Goal: Task Accomplishment & Management: Use online tool/utility

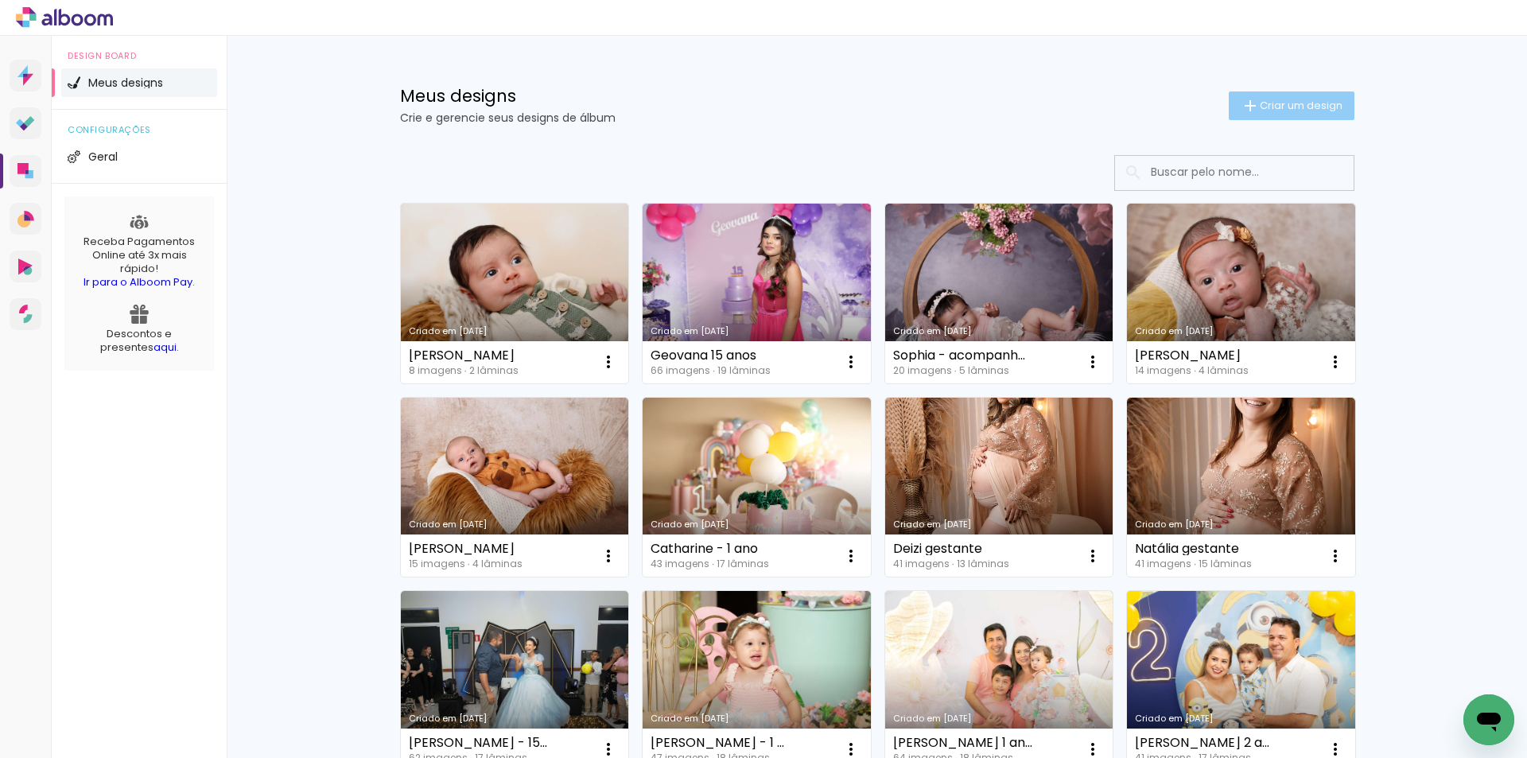
click at [1295, 106] on span "Criar um design" at bounding box center [1301, 105] width 83 height 10
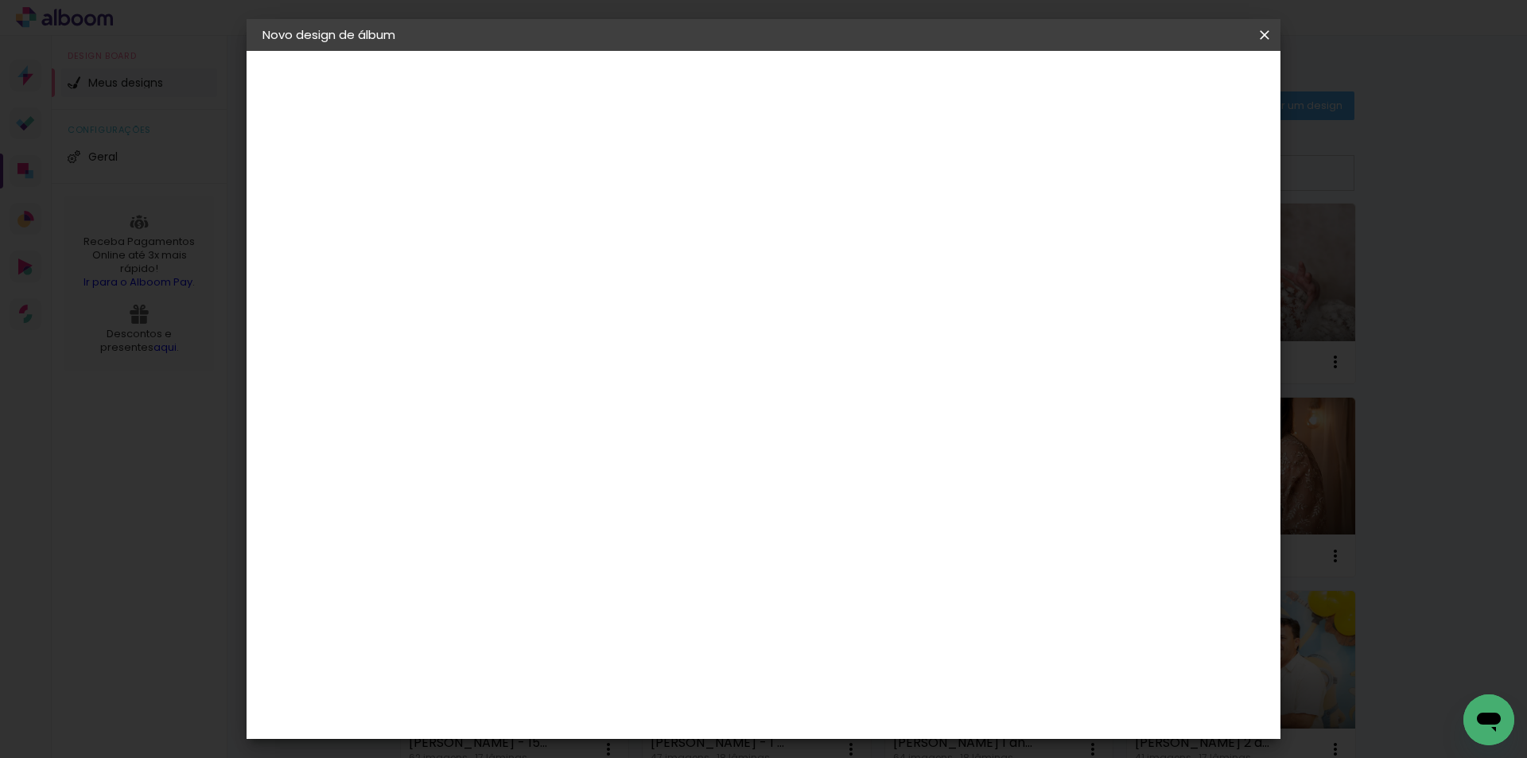
click at [523, 219] on input at bounding box center [523, 213] width 0 height 25
type input "Yasmim 15 anos"
type paper-input "Yasmim 15 anos"
click at [0, 0] on slot "Avançar" at bounding box center [0, 0] width 0 height 0
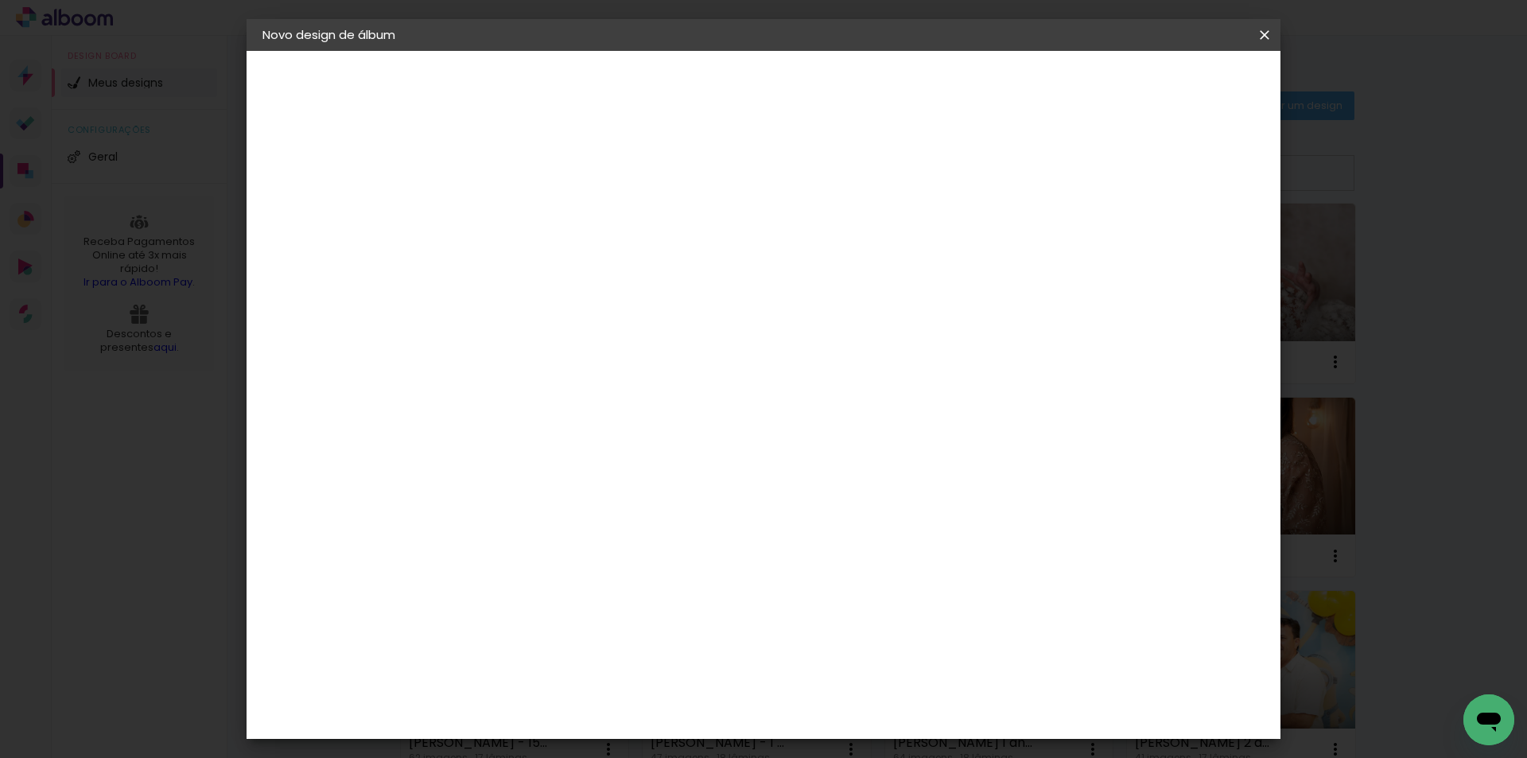
click at [0, 0] on slot "Avançar" at bounding box center [0, 0] width 0 height 0
click at [585, 265] on input "text" at bounding box center [554, 277] width 62 height 25
click at [0, 0] on slot "Encadernados" at bounding box center [0, 0] width 0 height 0
type input "Encadernados"
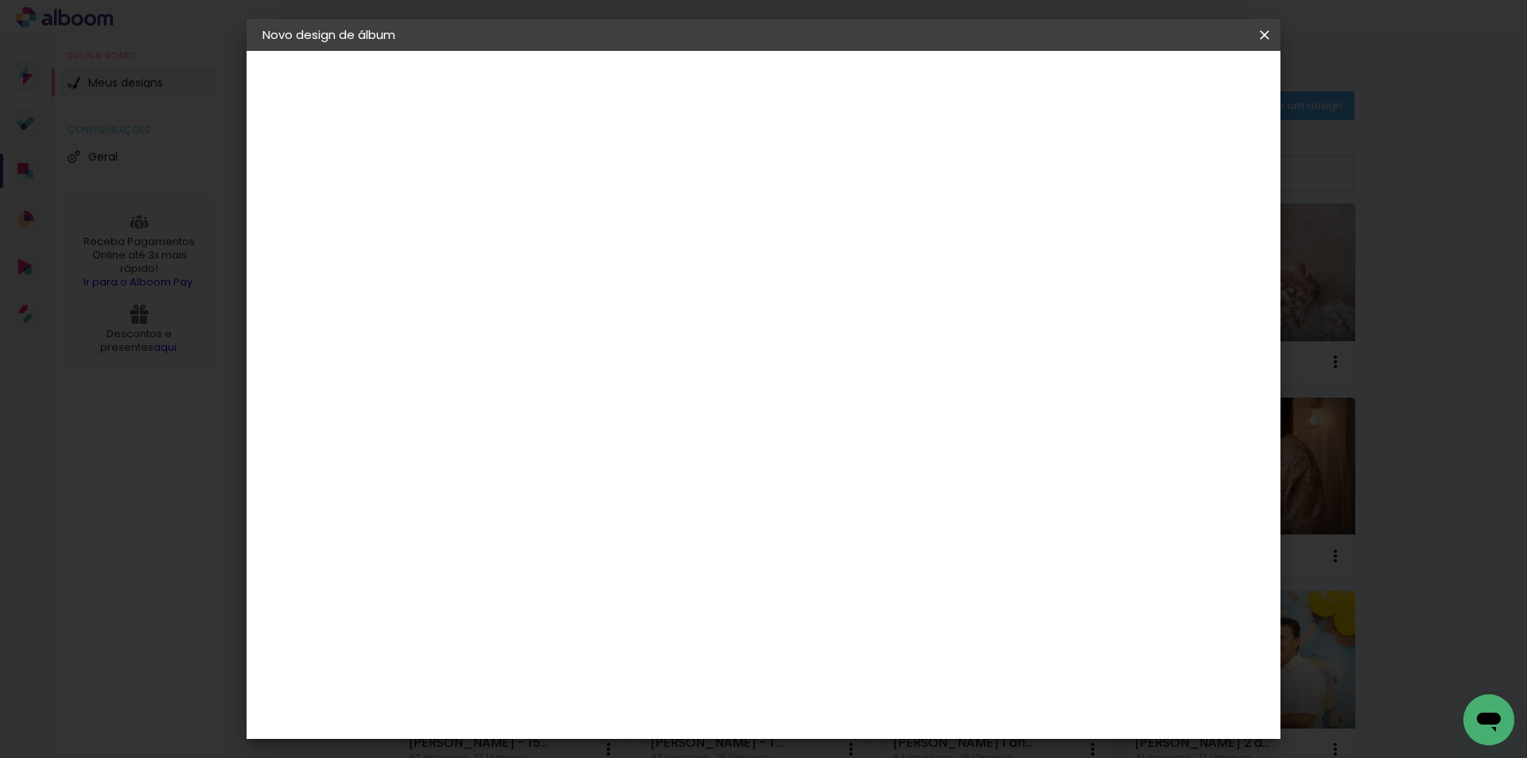
click at [630, 453] on span "20 × 25" at bounding box center [593, 474] width 74 height 42
click at [782, 72] on paper-button "Avançar" at bounding box center [743, 84] width 78 height 27
click at [1165, 87] on span "Iniciar design" at bounding box center [1129, 84] width 72 height 11
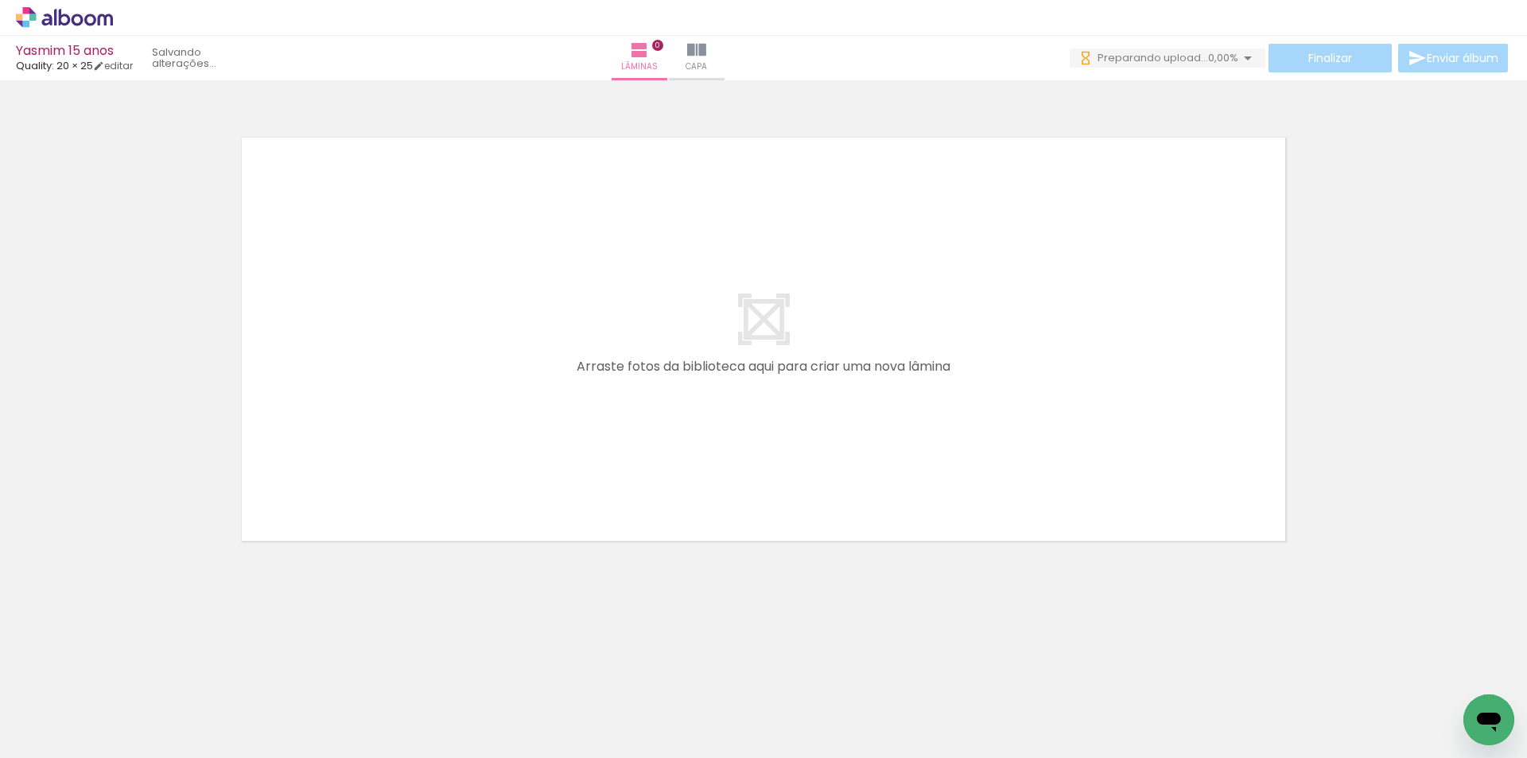
scroll to position [0, 5629]
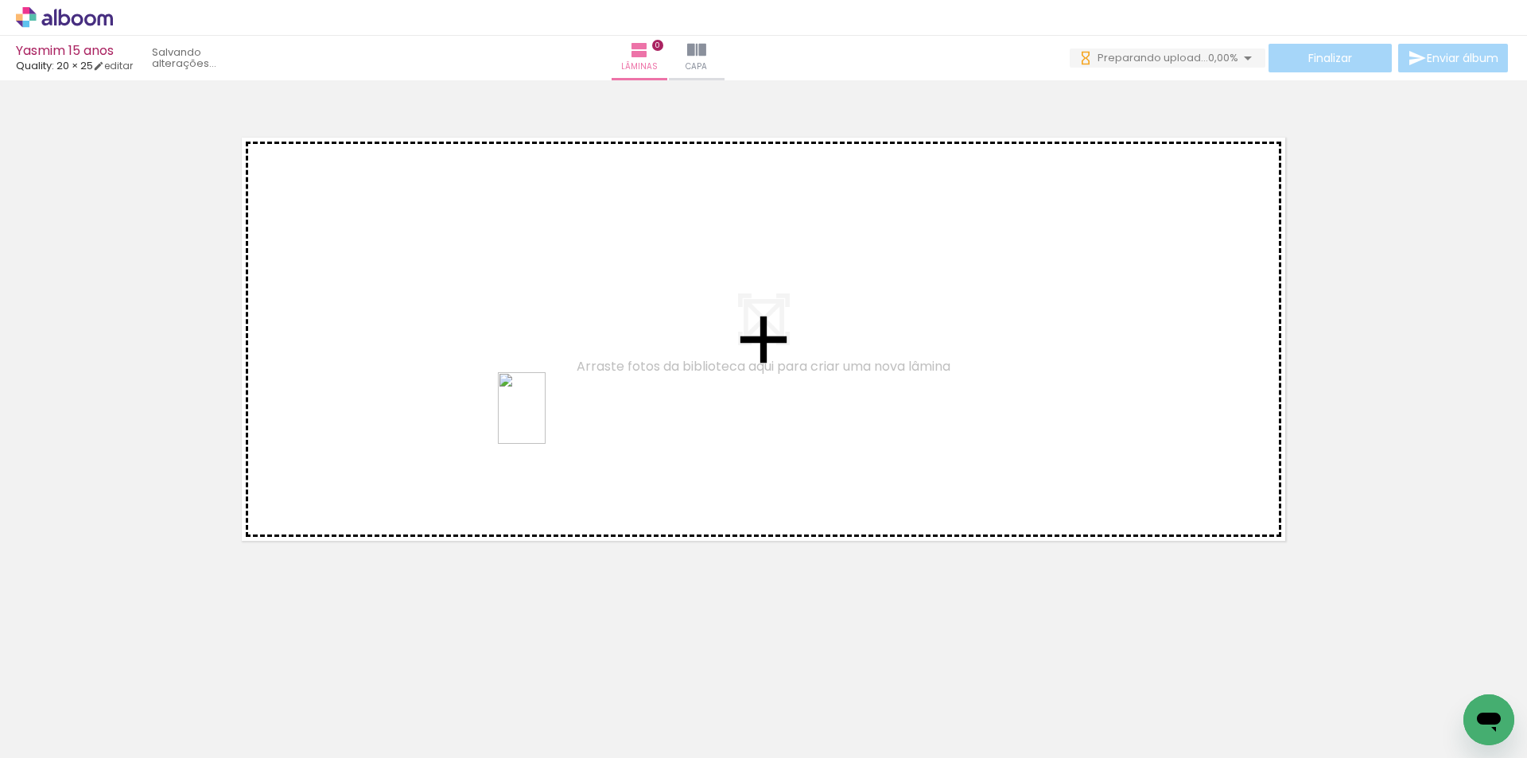
drag, startPoint x: 873, startPoint y: 716, endPoint x: 546, endPoint y: 420, distance: 441.5
click at [546, 420] on quentale-workspace at bounding box center [763, 379] width 1527 height 758
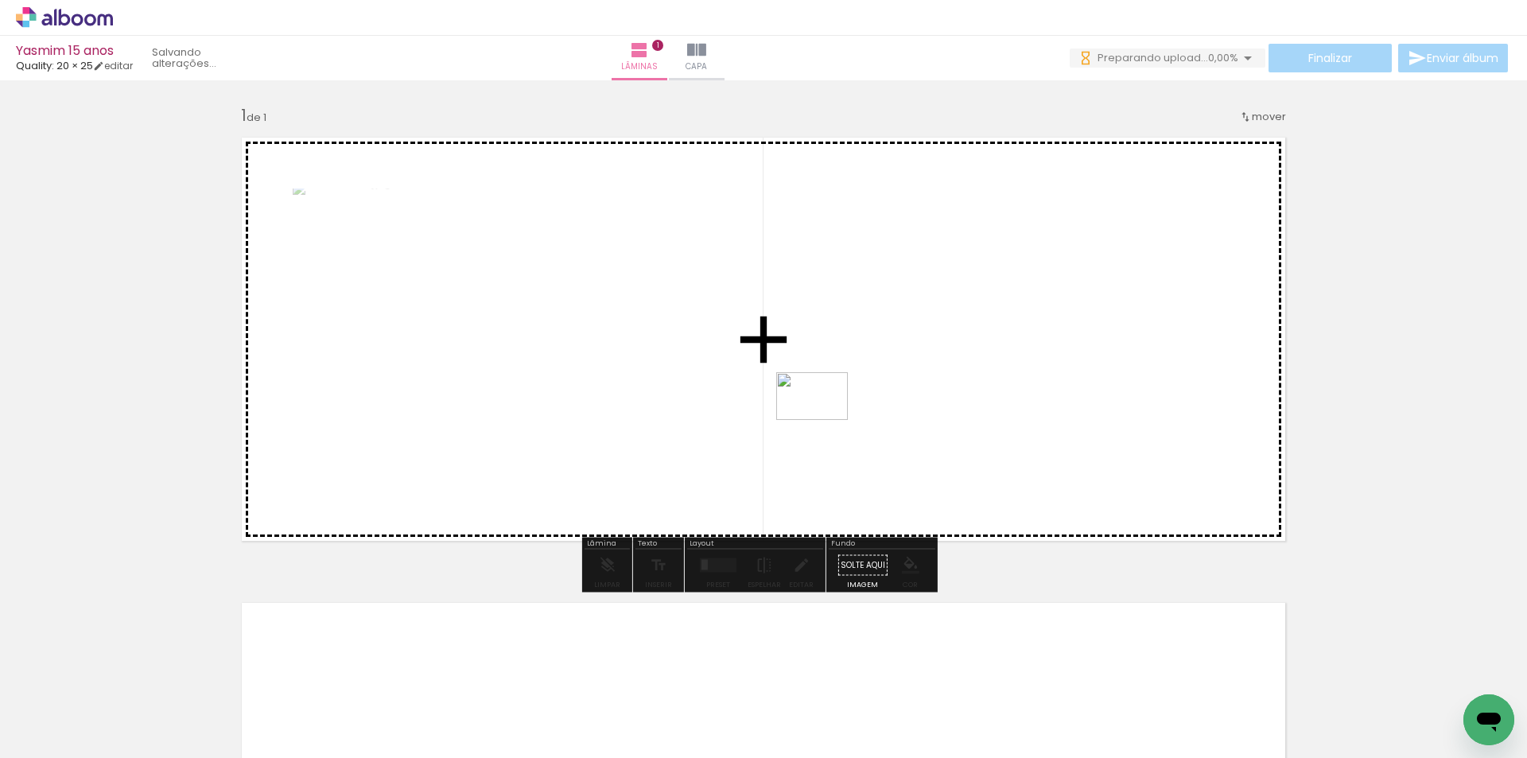
drag, startPoint x: 956, startPoint y: 714, endPoint x: 824, endPoint y: 420, distance: 322.5
click at [824, 420] on quentale-workspace at bounding box center [763, 379] width 1527 height 758
drag, startPoint x: 1039, startPoint y: 704, endPoint x: 1136, endPoint y: 735, distance: 101.9
click at [942, 478] on quentale-workspace at bounding box center [763, 379] width 1527 height 758
drag, startPoint x: 1224, startPoint y: 718, endPoint x: 954, endPoint y: 415, distance: 406.1
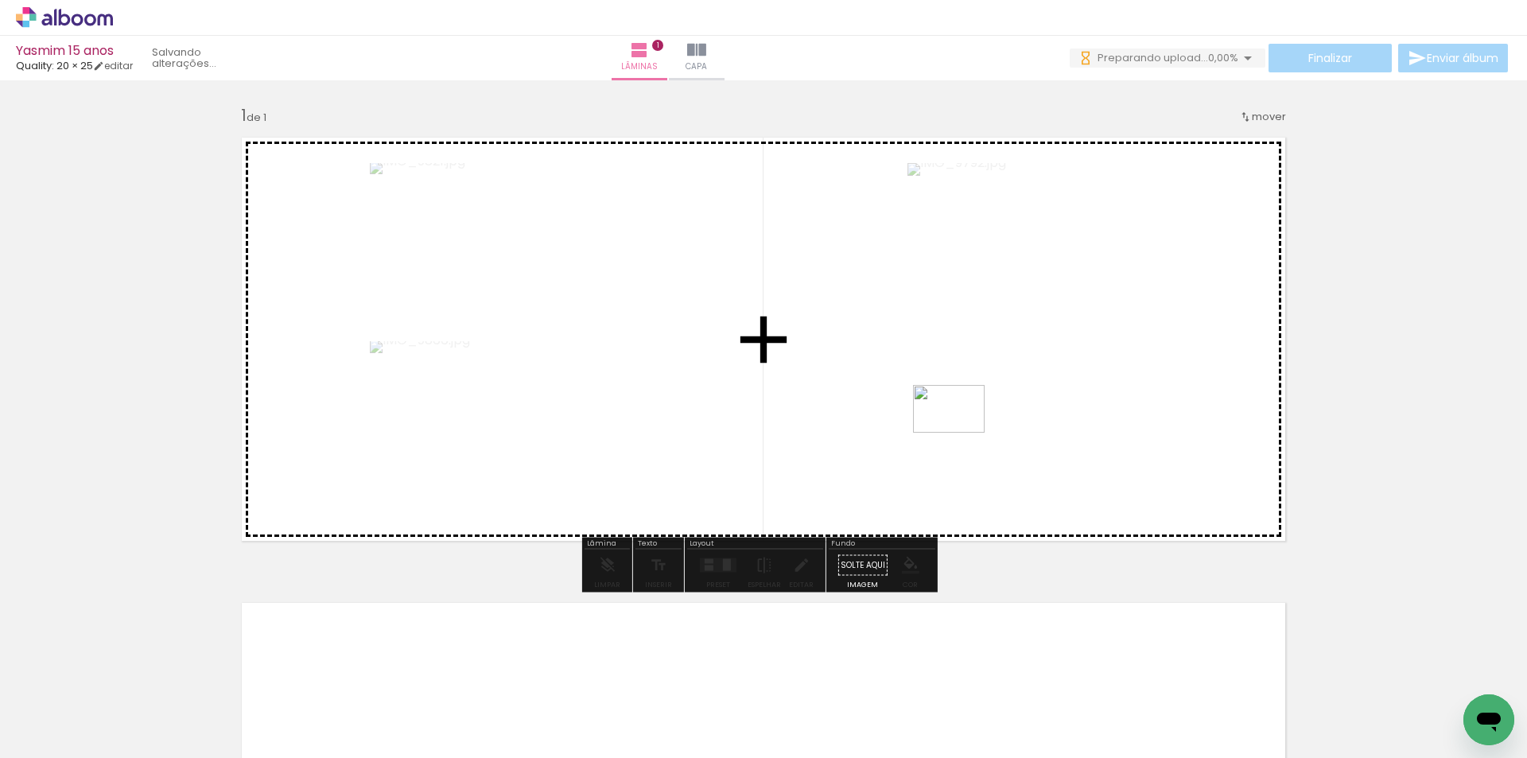
click at [954, 415] on quentale-workspace at bounding box center [763, 379] width 1527 height 758
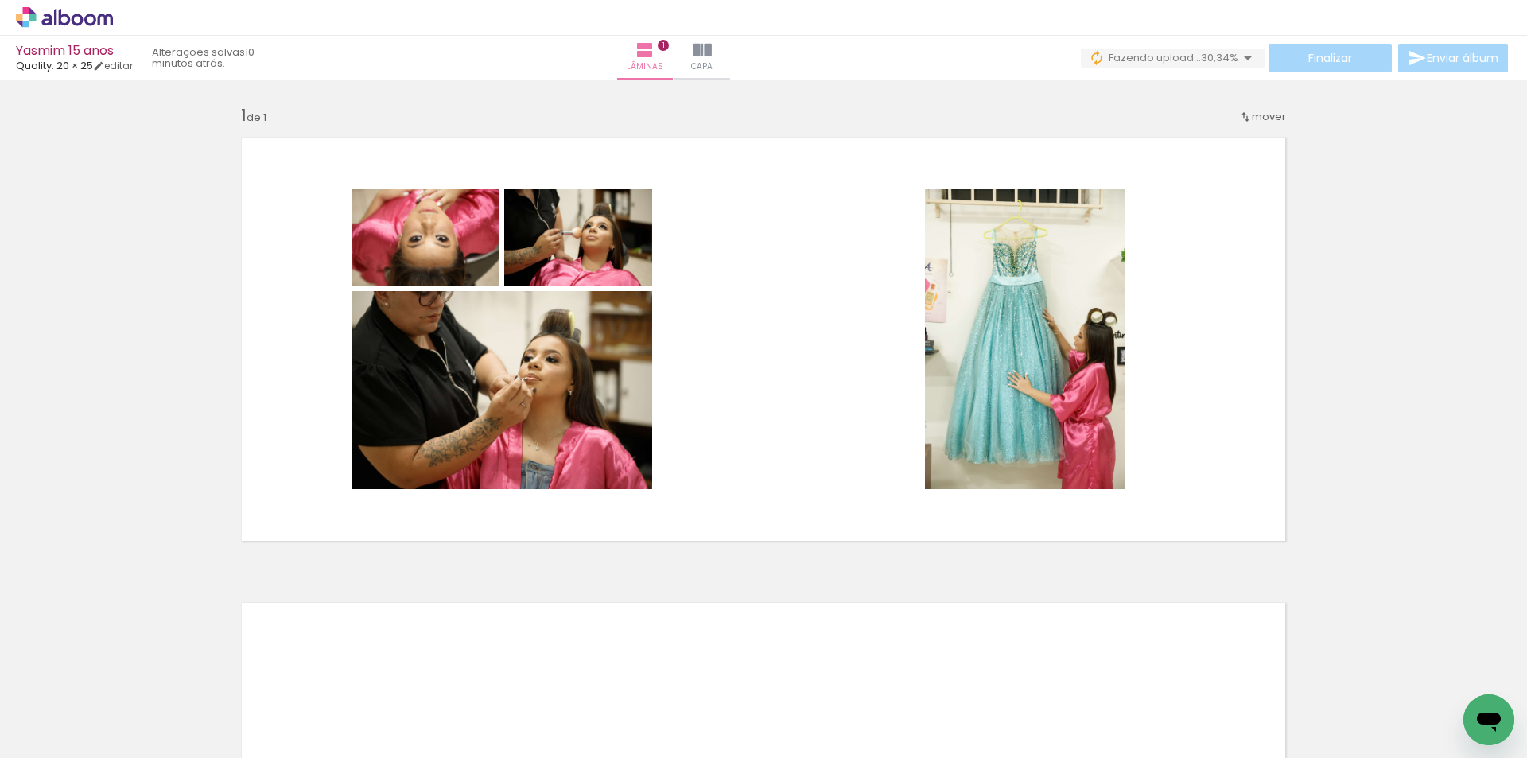
scroll to position [0, 5552]
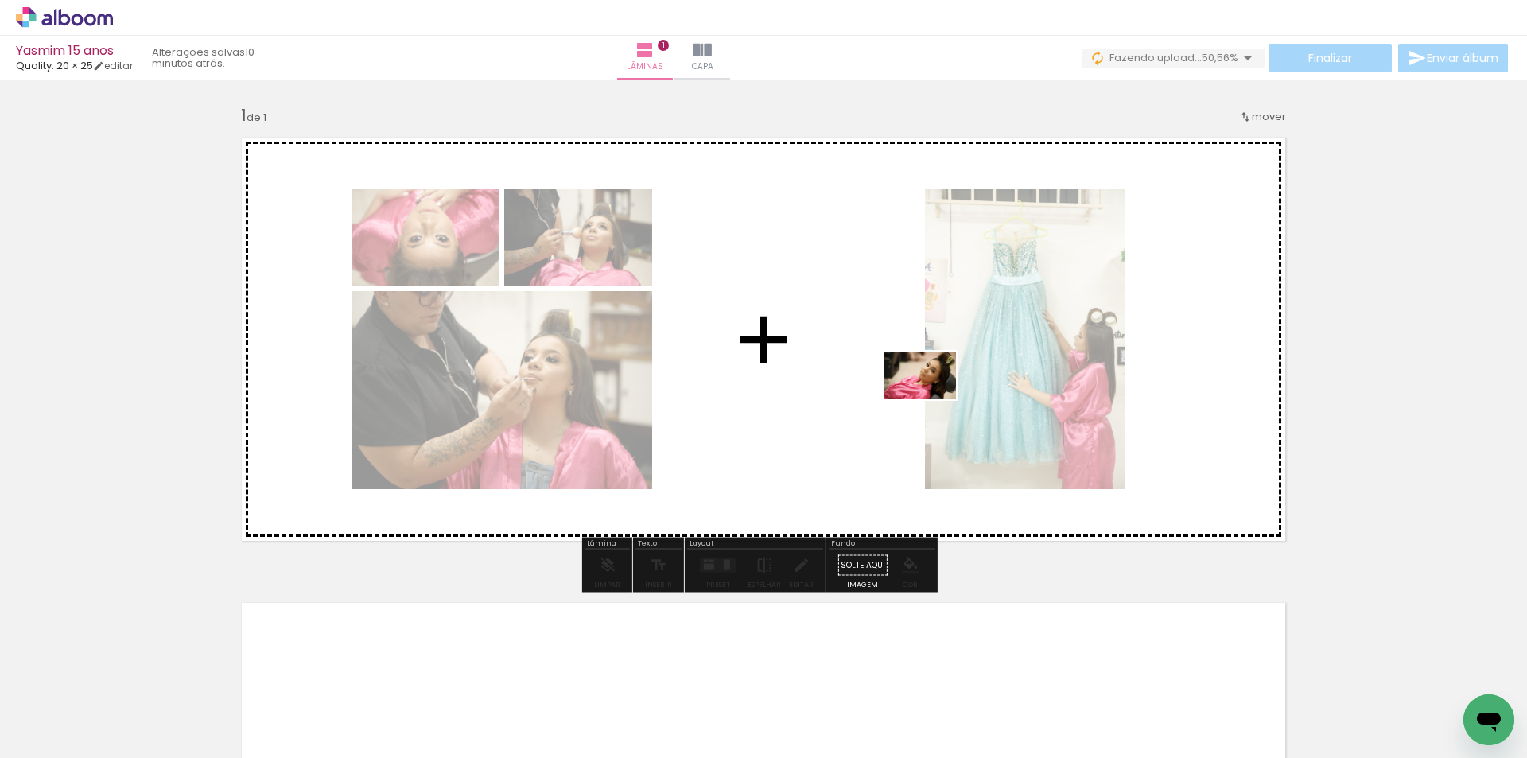
drag, startPoint x: 1207, startPoint y: 713, endPoint x: 932, endPoint y: 399, distance: 416.5
click at [932, 399] on quentale-workspace at bounding box center [763, 379] width 1527 height 758
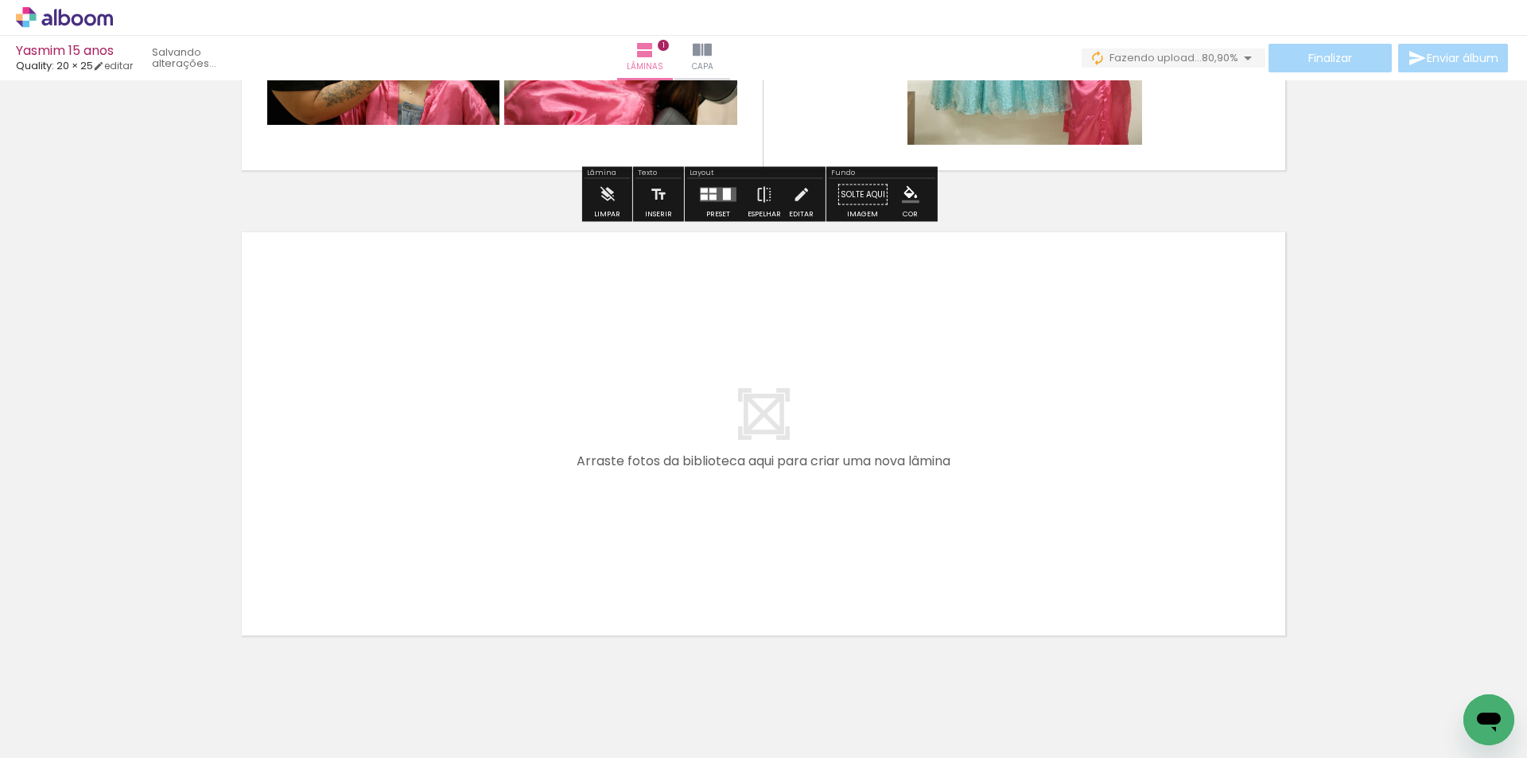
scroll to position [398, 0]
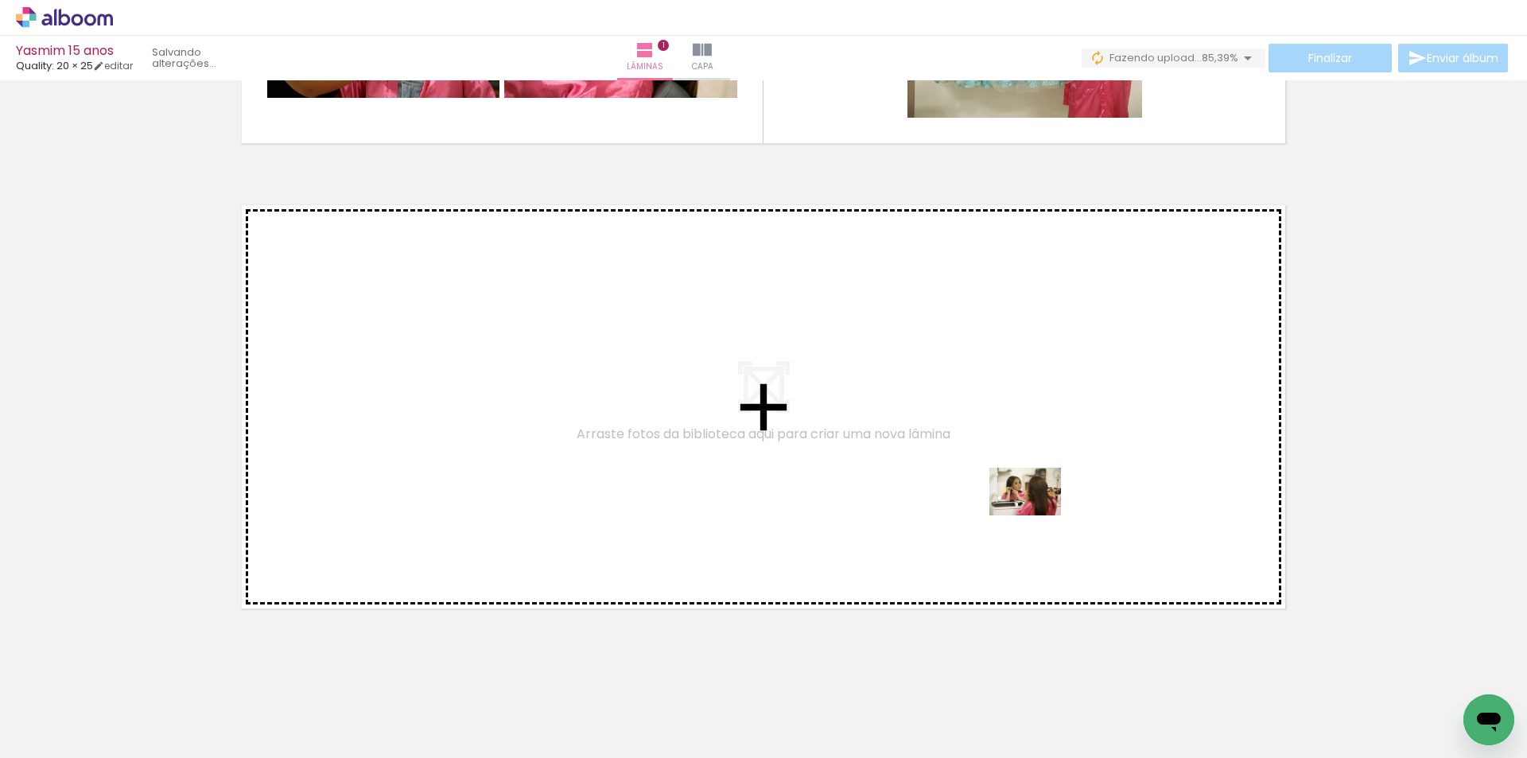
drag, startPoint x: 1374, startPoint y: 717, endPoint x: 1035, endPoint y: 514, distance: 395.3
click at [1035, 514] on quentale-workspace at bounding box center [763, 379] width 1527 height 758
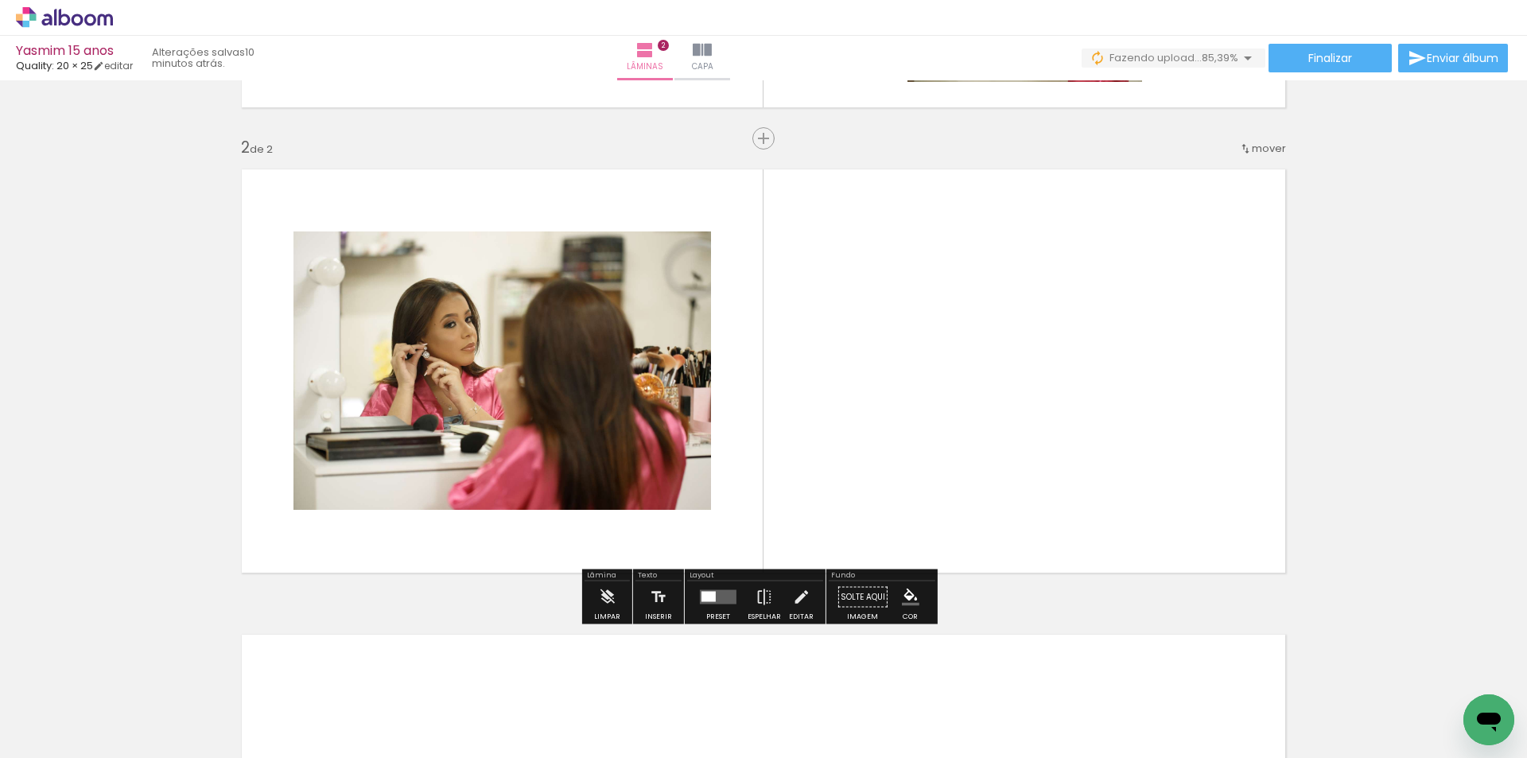
scroll to position [435, 0]
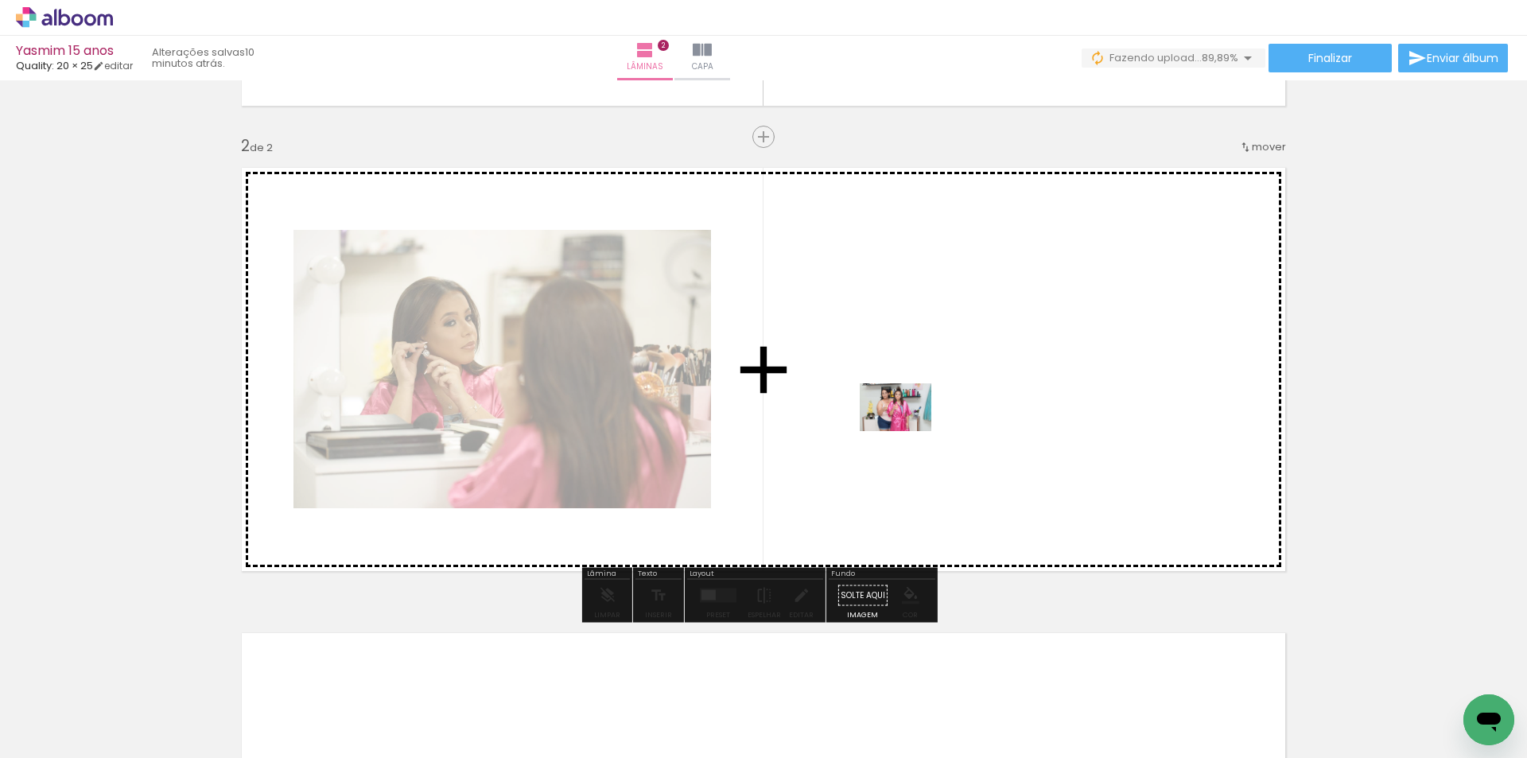
drag, startPoint x: 467, startPoint y: 706, endPoint x: 984, endPoint y: 388, distance: 607.0
click at [984, 388] on quentale-workspace at bounding box center [763, 379] width 1527 height 758
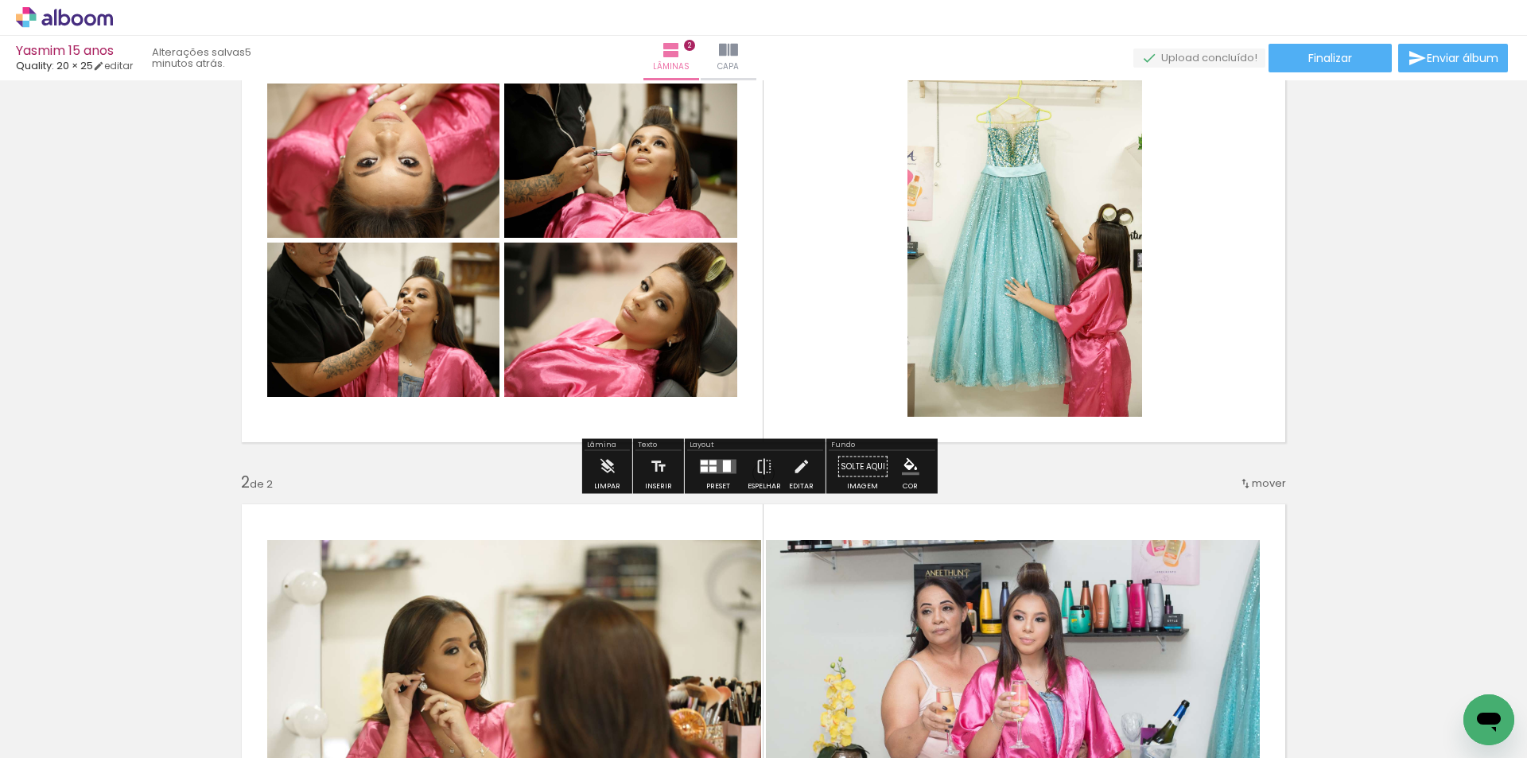
scroll to position [80, 0]
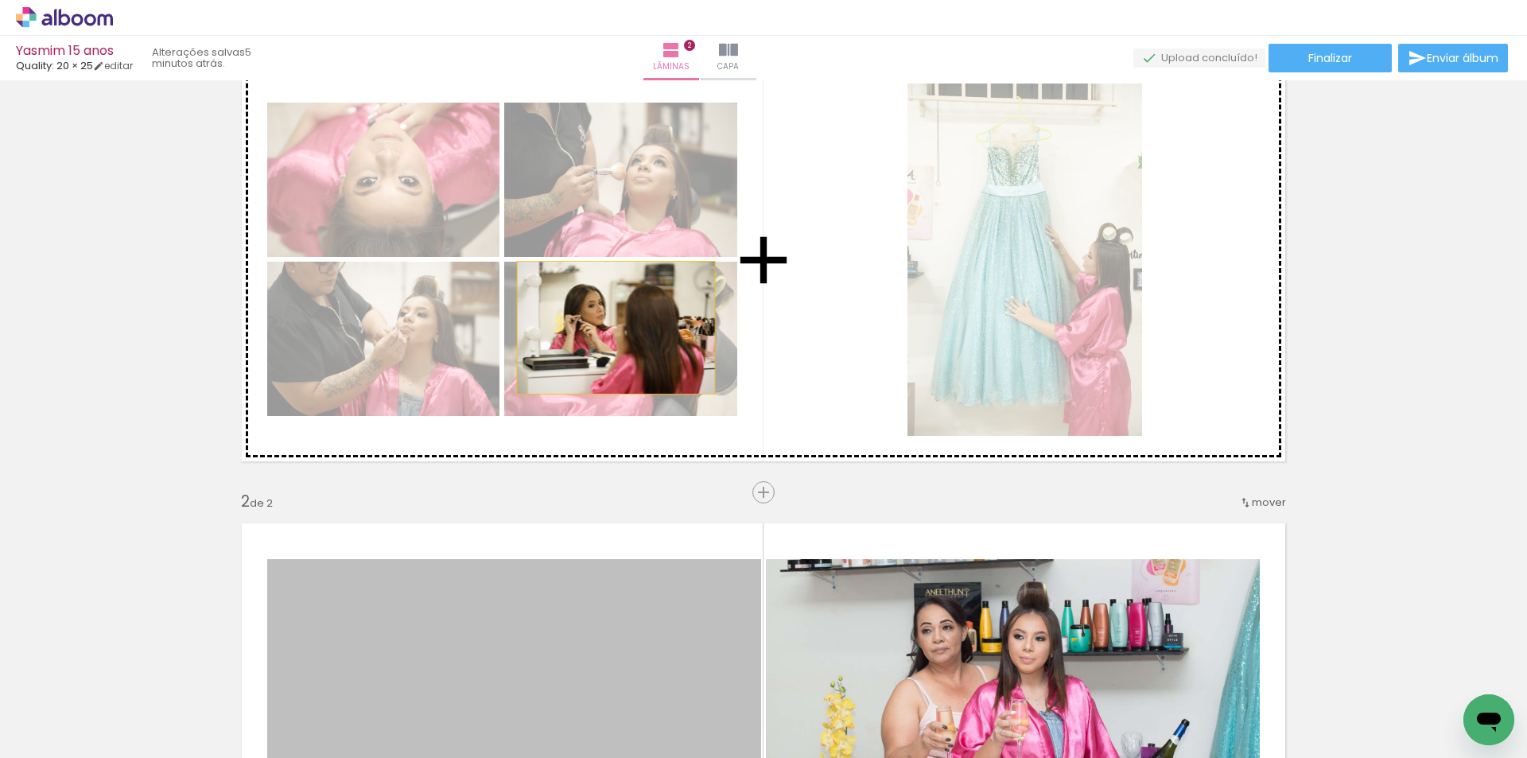
drag, startPoint x: 594, startPoint y: 626, endPoint x: 611, endPoint y: 267, distance: 359.1
click at [611, 267] on div "Inserir lâmina 1 de 2 Inserir lâmina 2 de 2" at bounding box center [763, 704] width 1527 height 1397
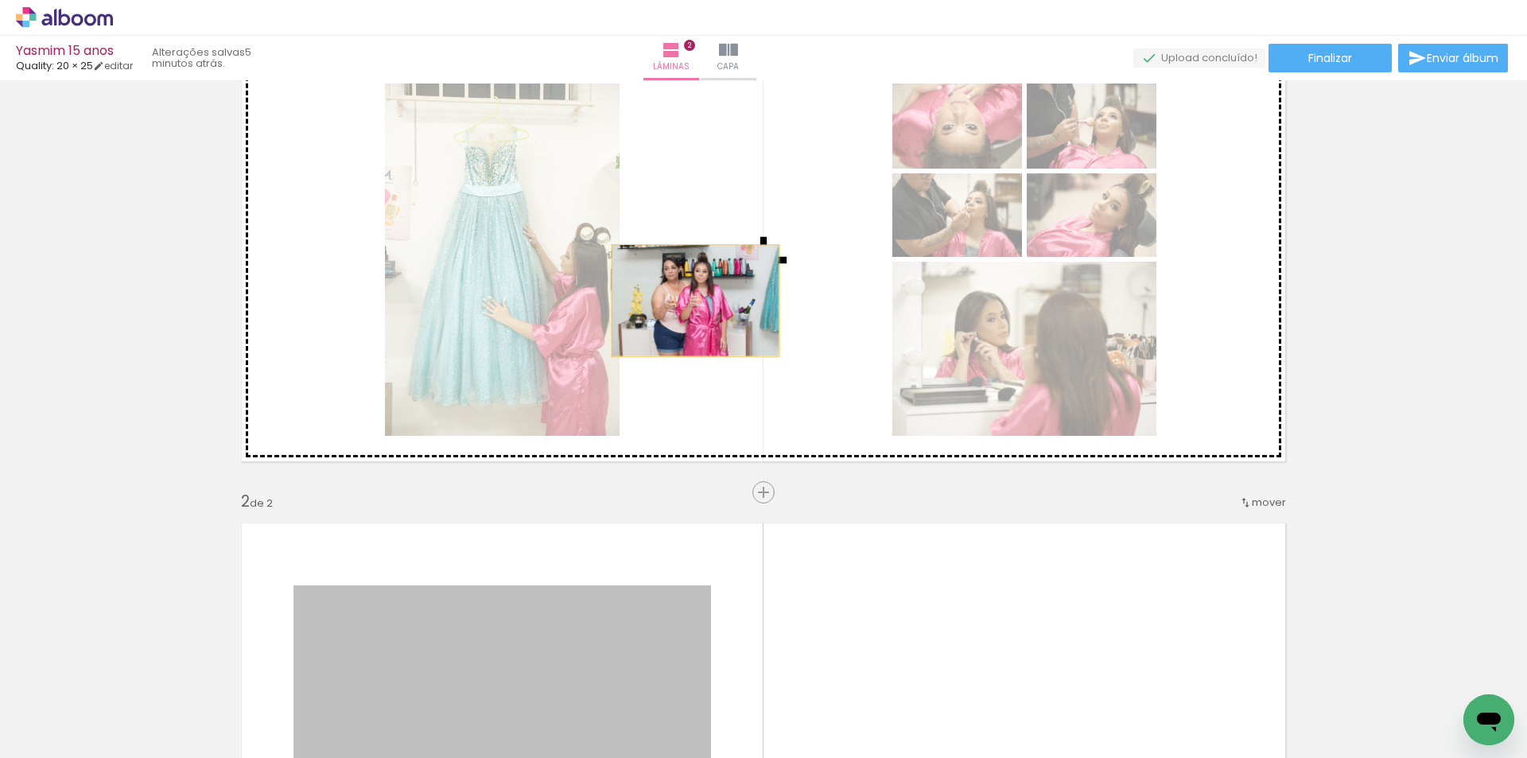
drag, startPoint x: 620, startPoint y: 627, endPoint x: 690, endPoint y: 294, distance: 339.7
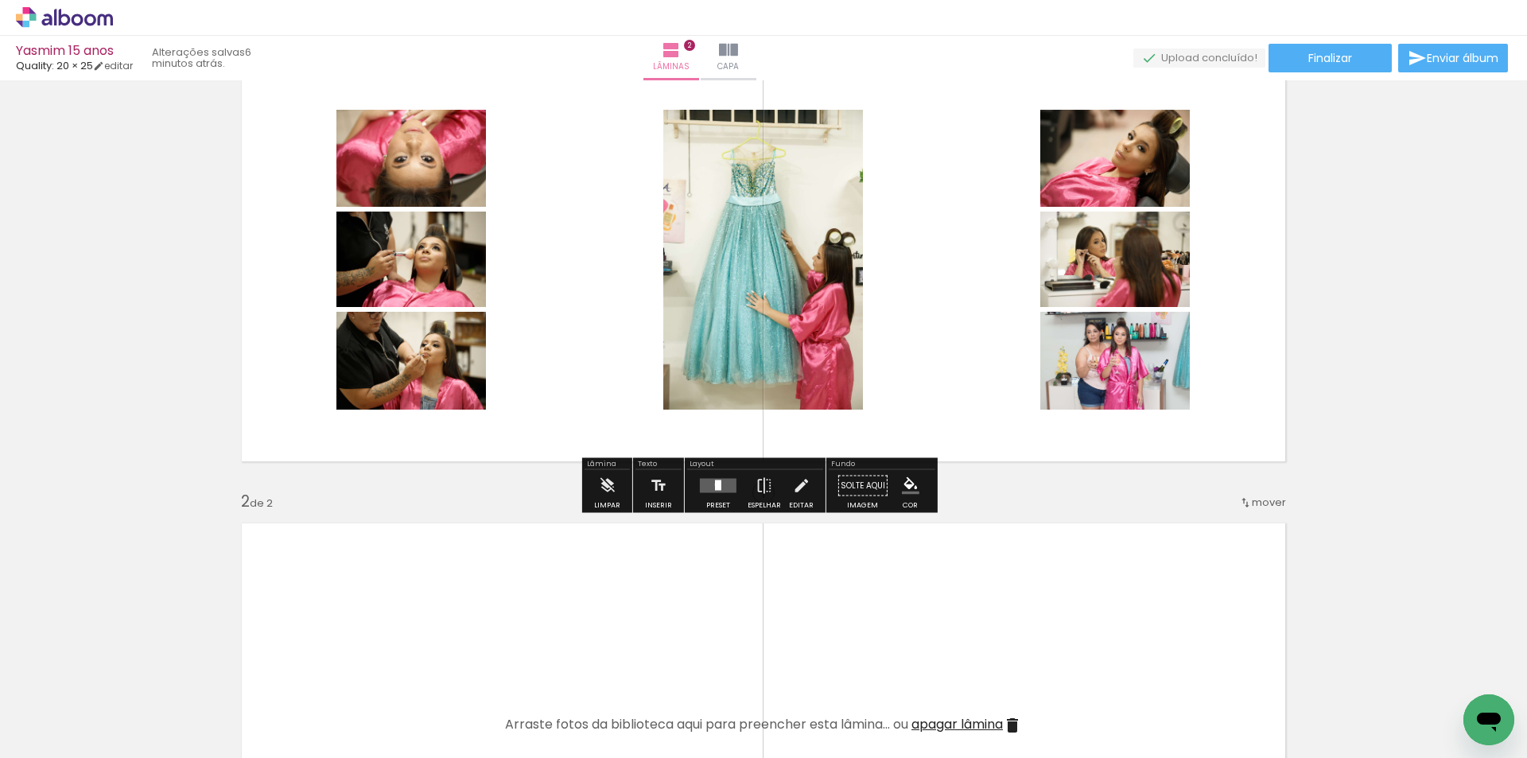
click at [715, 484] on div at bounding box center [718, 485] width 6 height 10
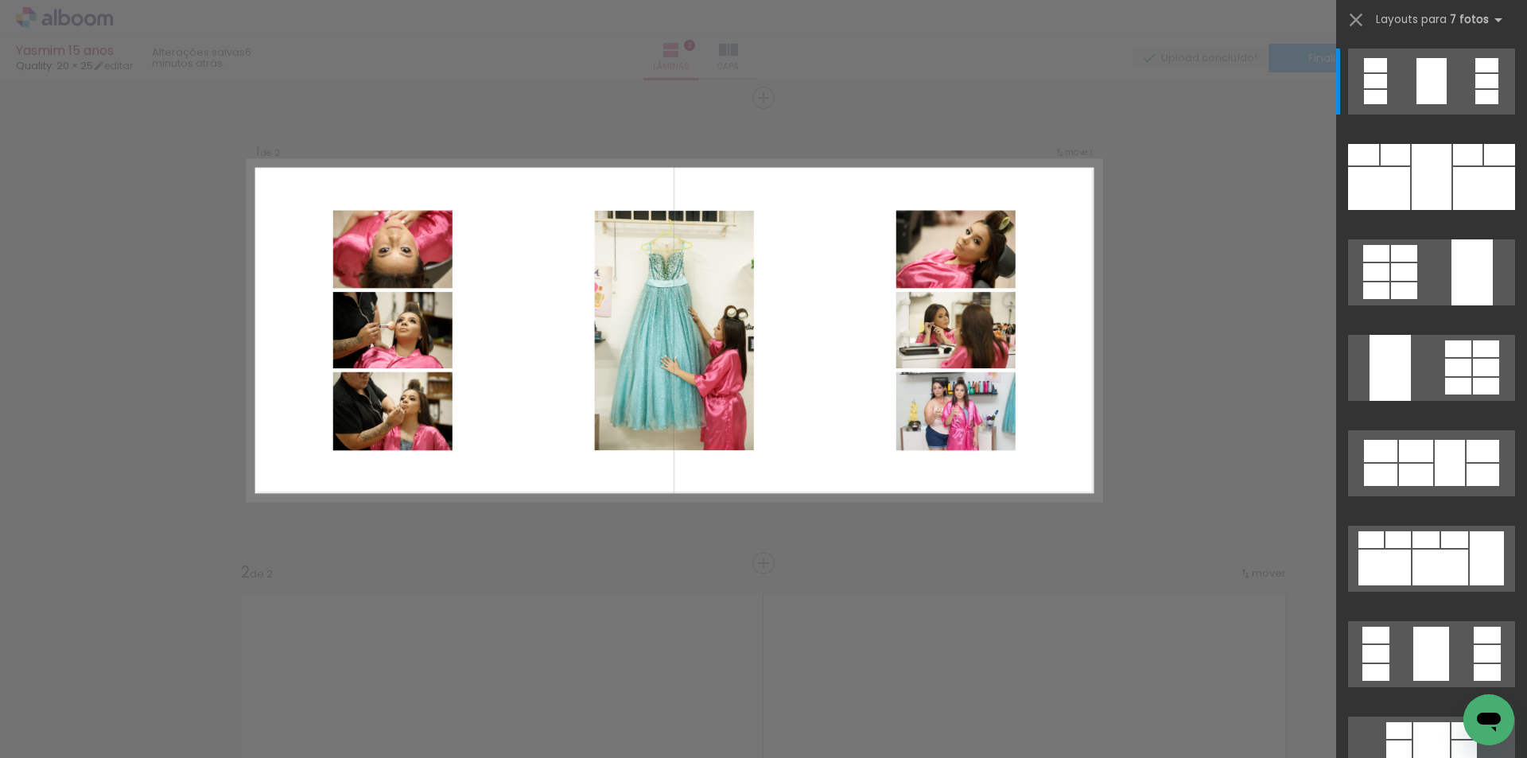
scroll to position [0, 0]
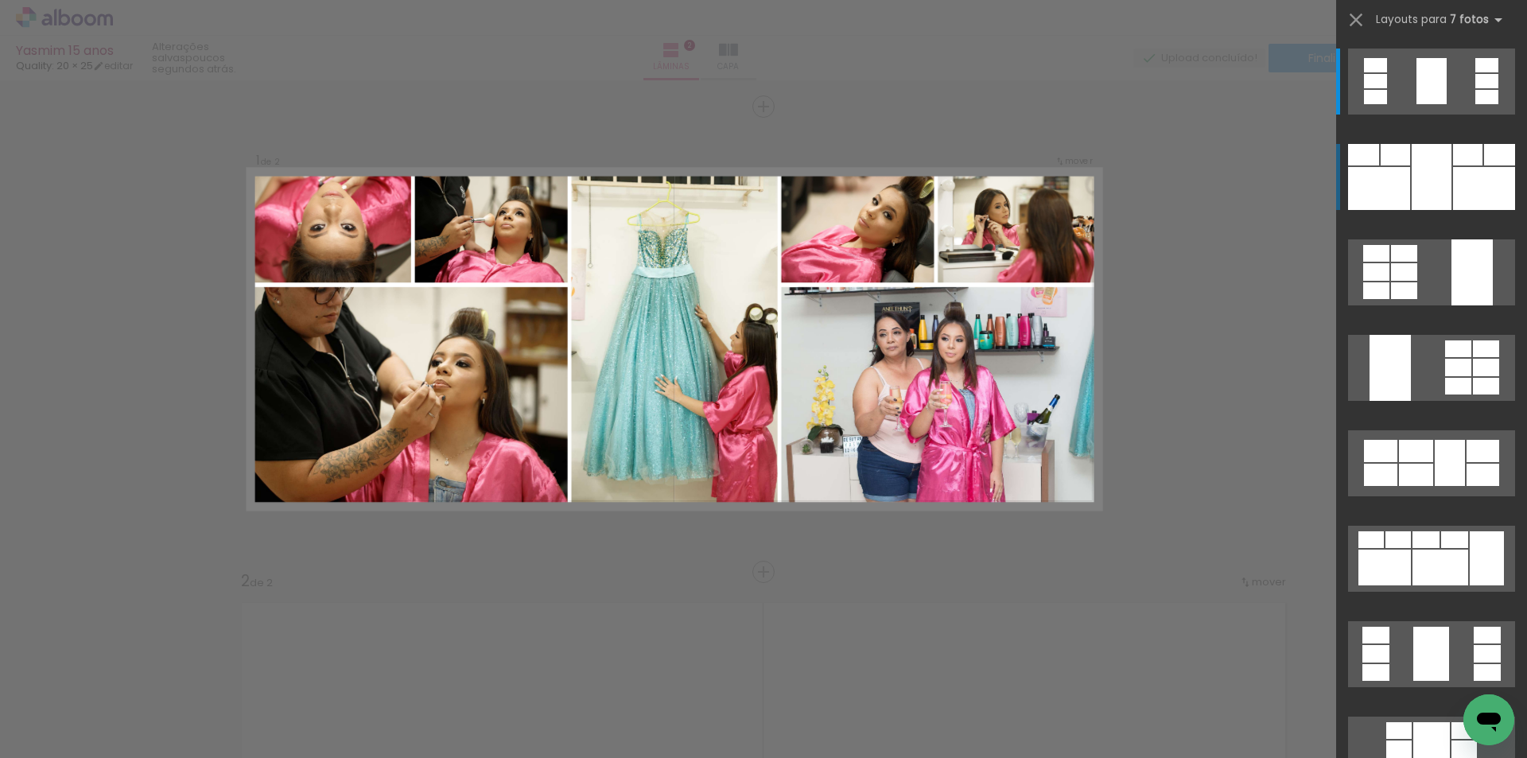
click at [1428, 182] on div at bounding box center [1432, 177] width 40 height 66
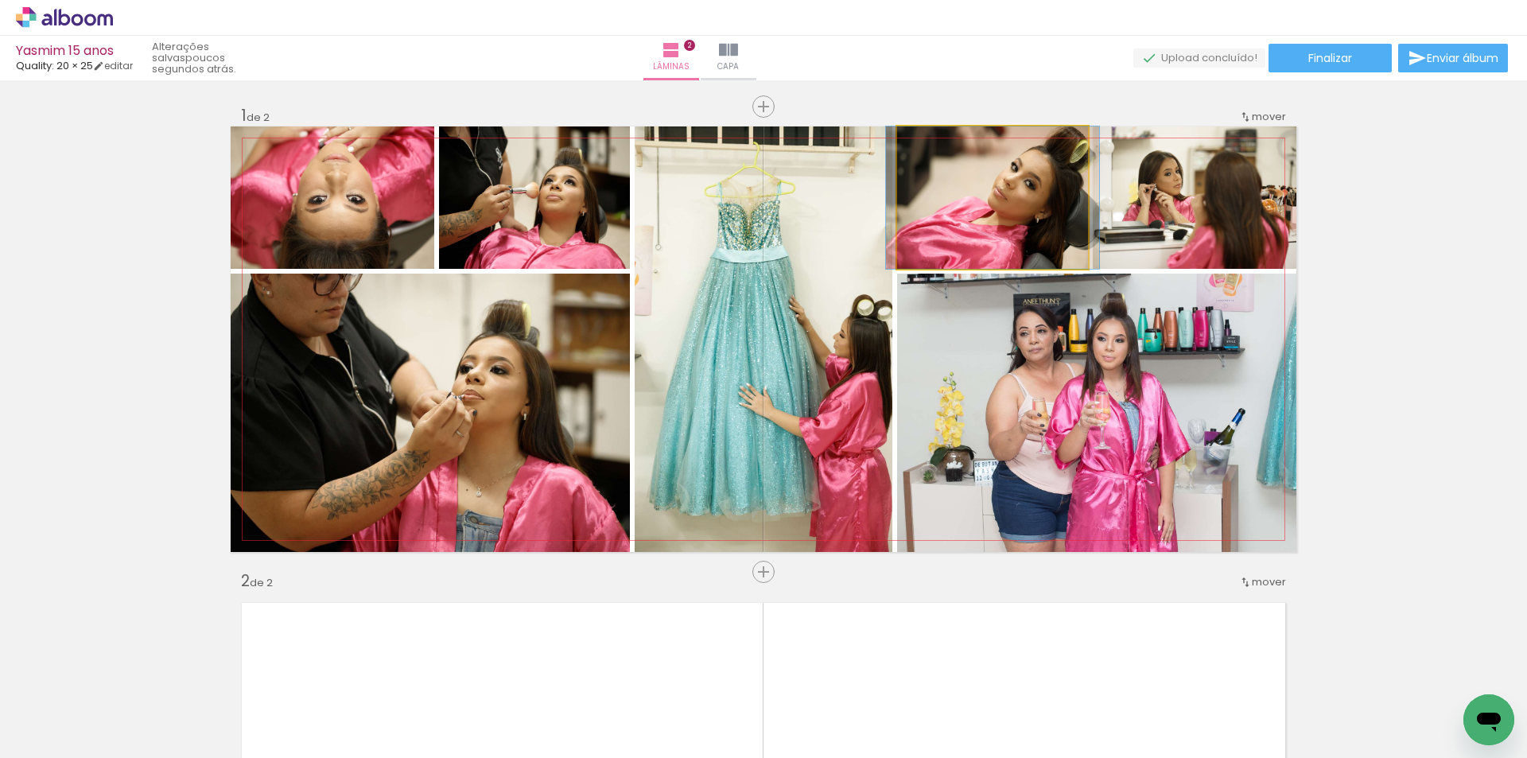
click at [1048, 213] on quentale-photo at bounding box center [992, 197] width 191 height 142
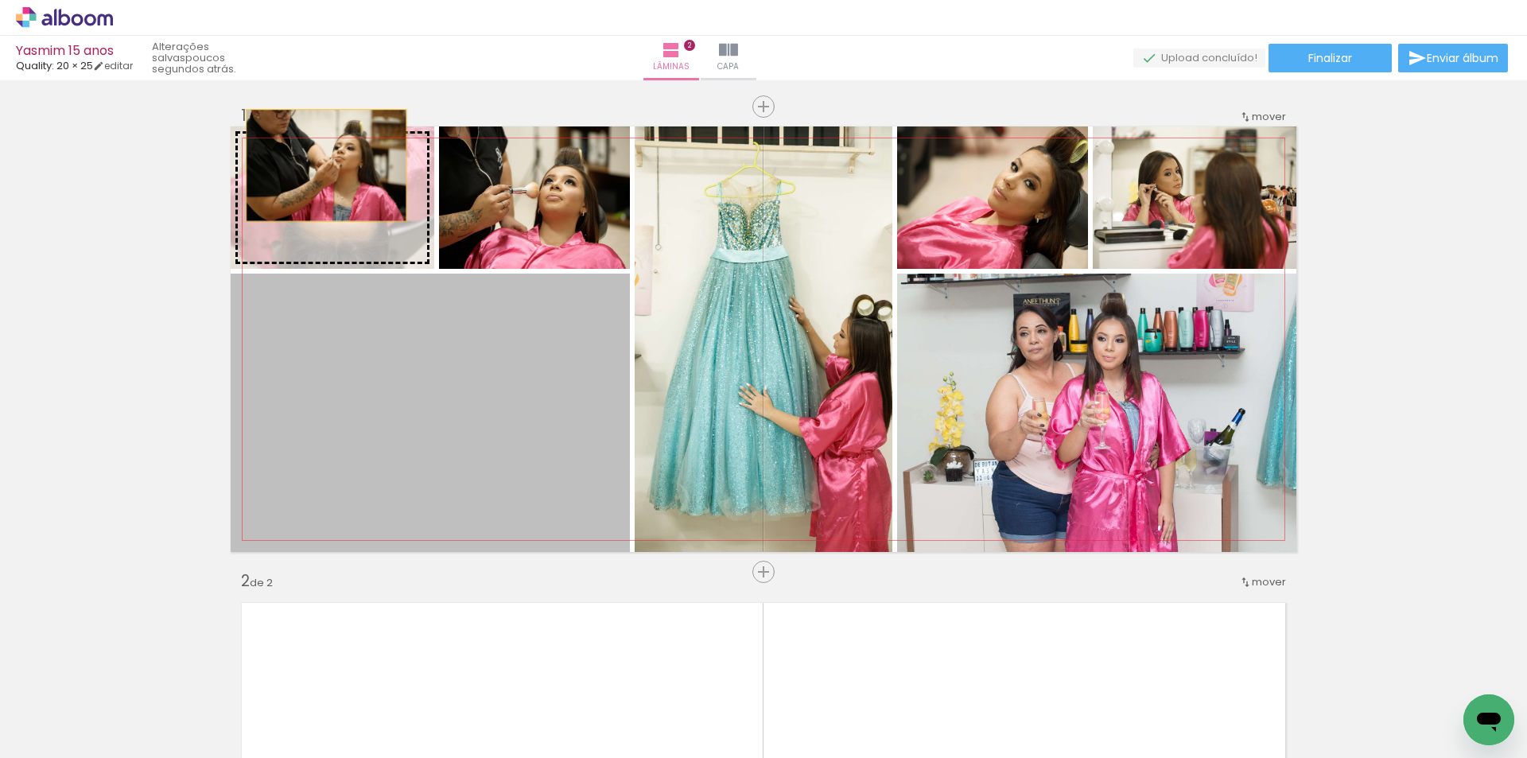
drag, startPoint x: 538, startPoint y: 423, endPoint x: 321, endPoint y: 165, distance: 337.0
click at [0, 0] on slot at bounding box center [0, 0] width 0 height 0
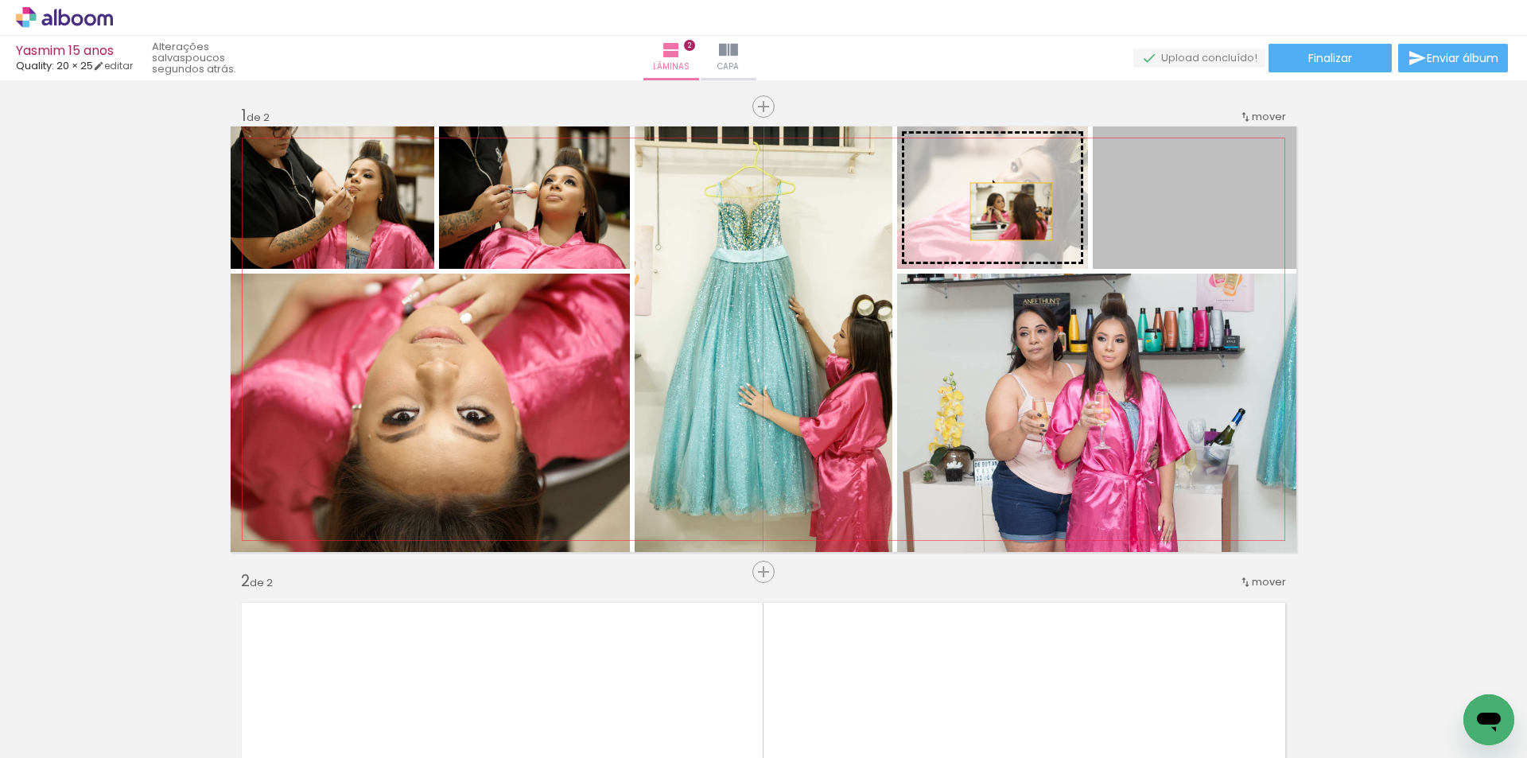
drag, startPoint x: 1182, startPoint y: 212, endPoint x: 977, endPoint y: 212, distance: 205.2
click at [0, 0] on slot at bounding box center [0, 0] width 0 height 0
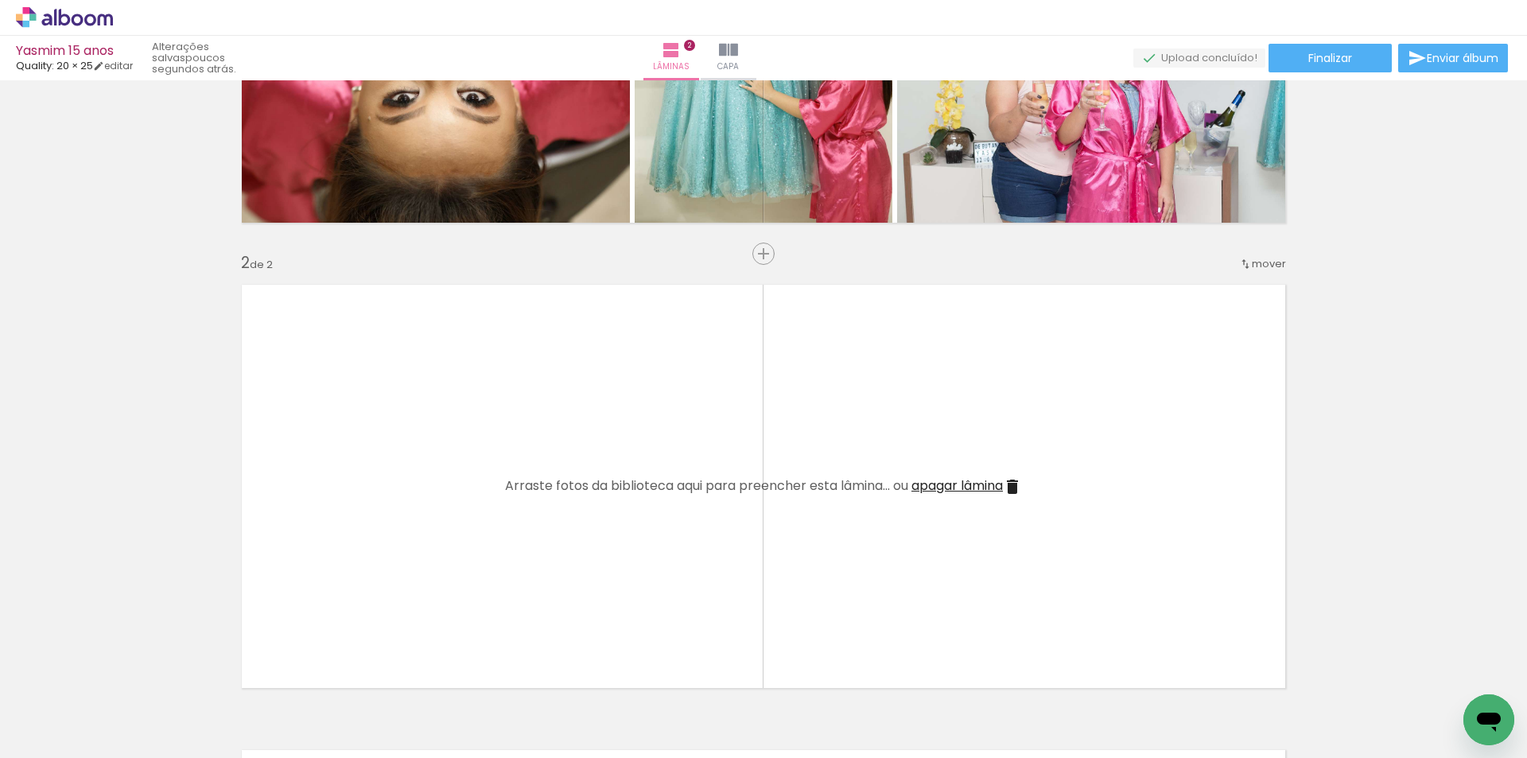
scroll to position [0, 6205]
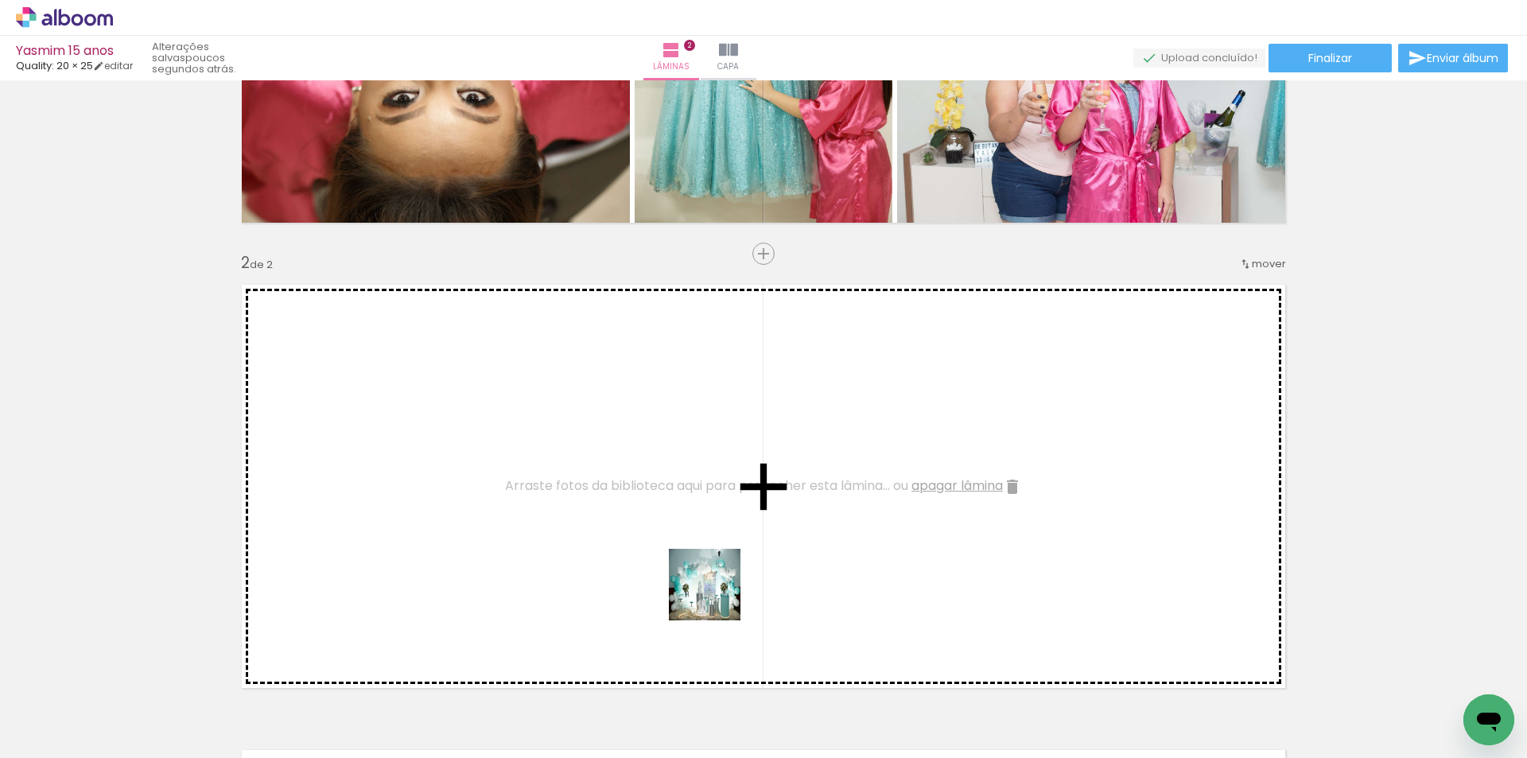
drag, startPoint x: 806, startPoint y: 714, endPoint x: 834, endPoint y: 702, distance: 30.3
click at [688, 572] on quentale-workspace at bounding box center [763, 379] width 1527 height 758
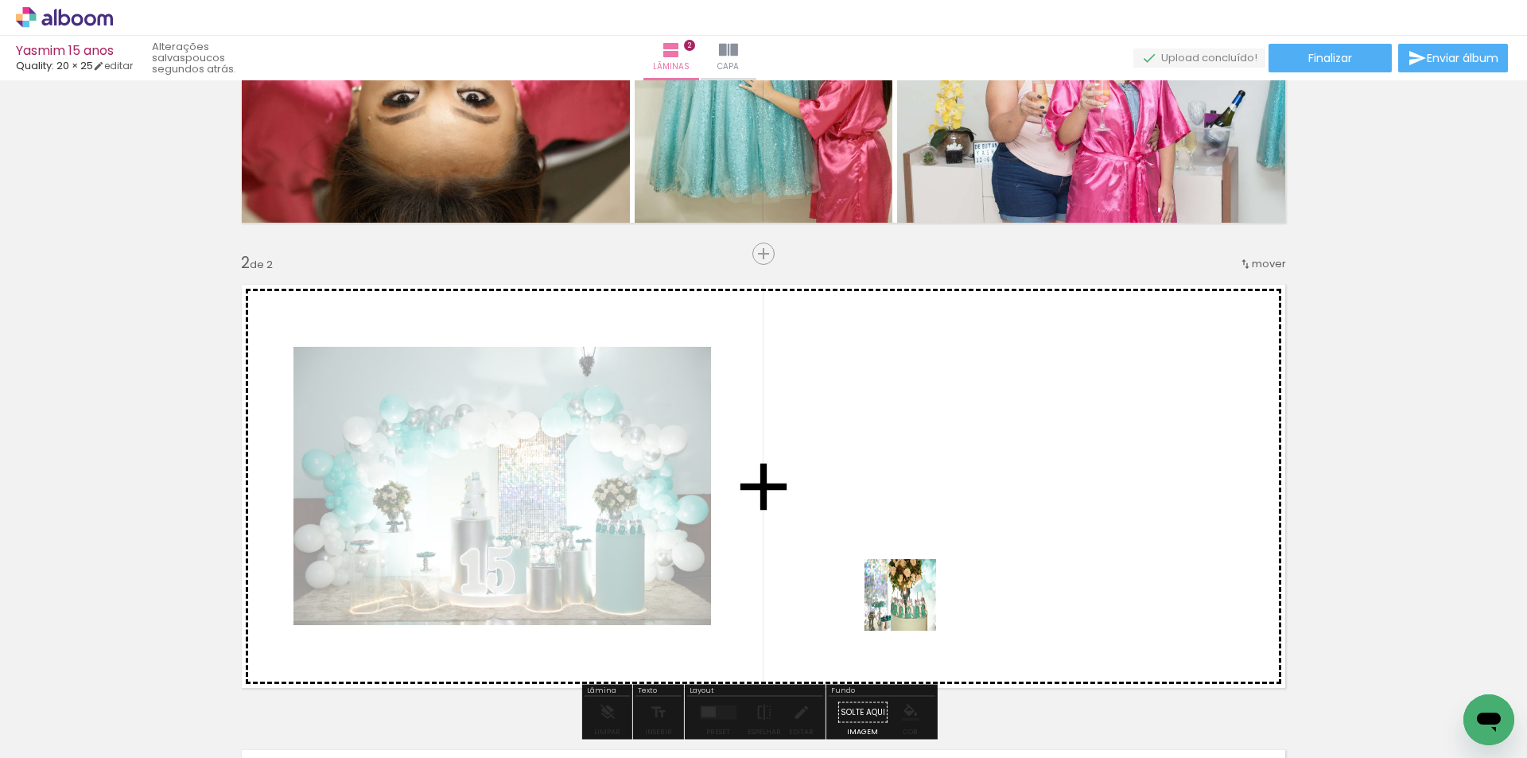
drag, startPoint x: 916, startPoint y: 711, endPoint x: 908, endPoint y: 520, distance: 191.0
click at [908, 520] on quentale-workspace at bounding box center [763, 379] width 1527 height 758
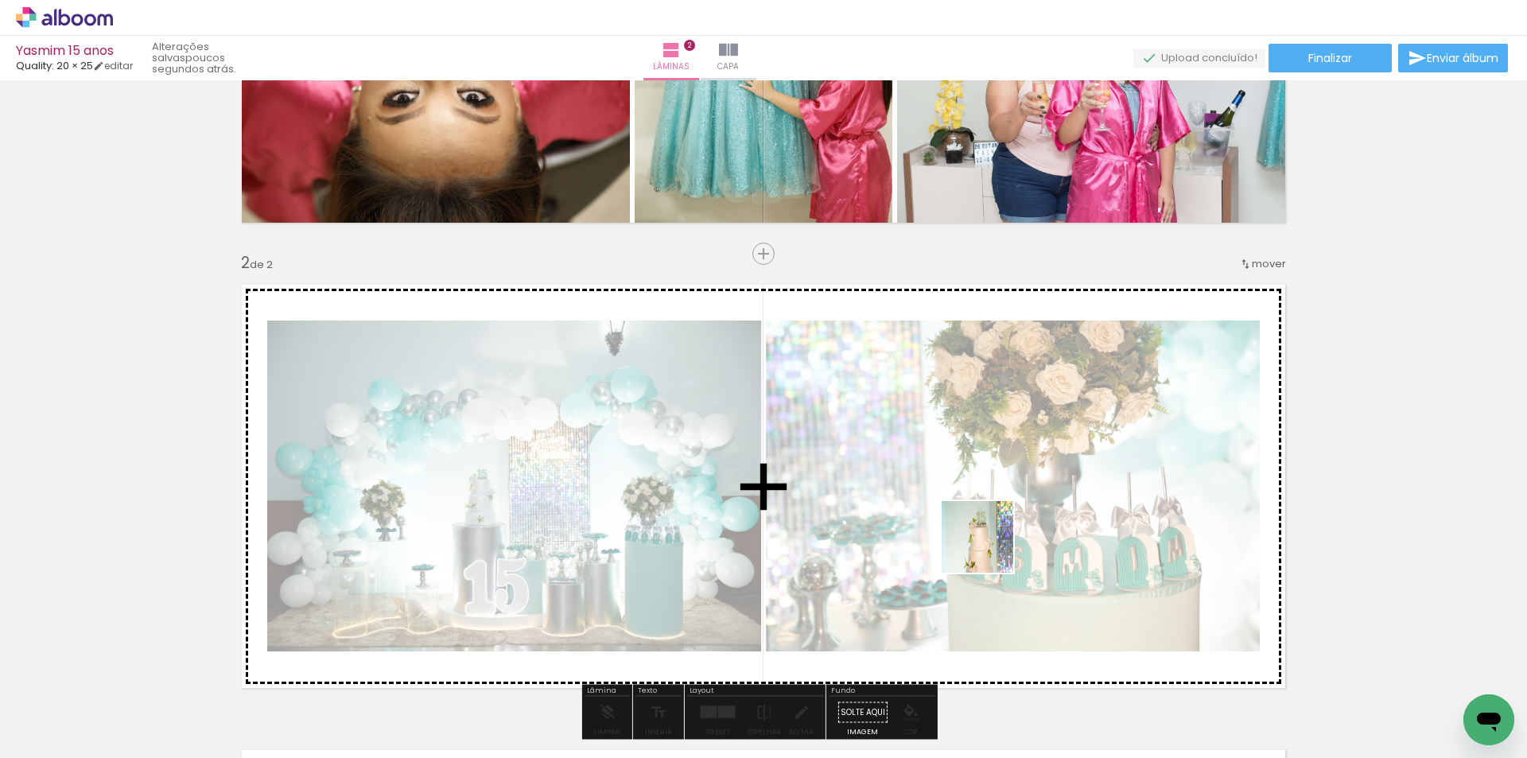
drag, startPoint x: 1009, startPoint y: 720, endPoint x: 989, endPoint y: 546, distance: 174.4
click at [989, 546] on quentale-workspace at bounding box center [763, 379] width 1527 height 758
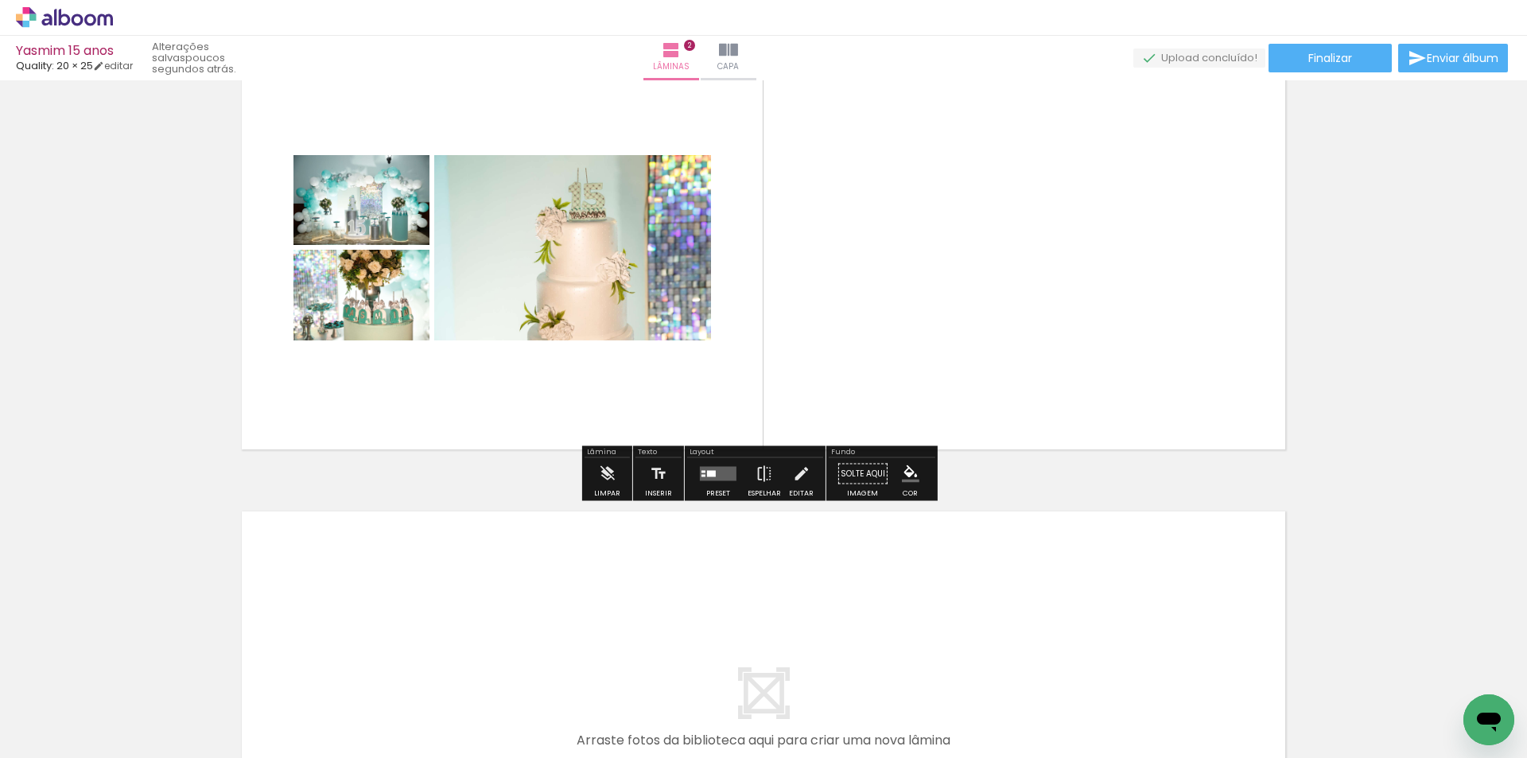
scroll to position [795, 0]
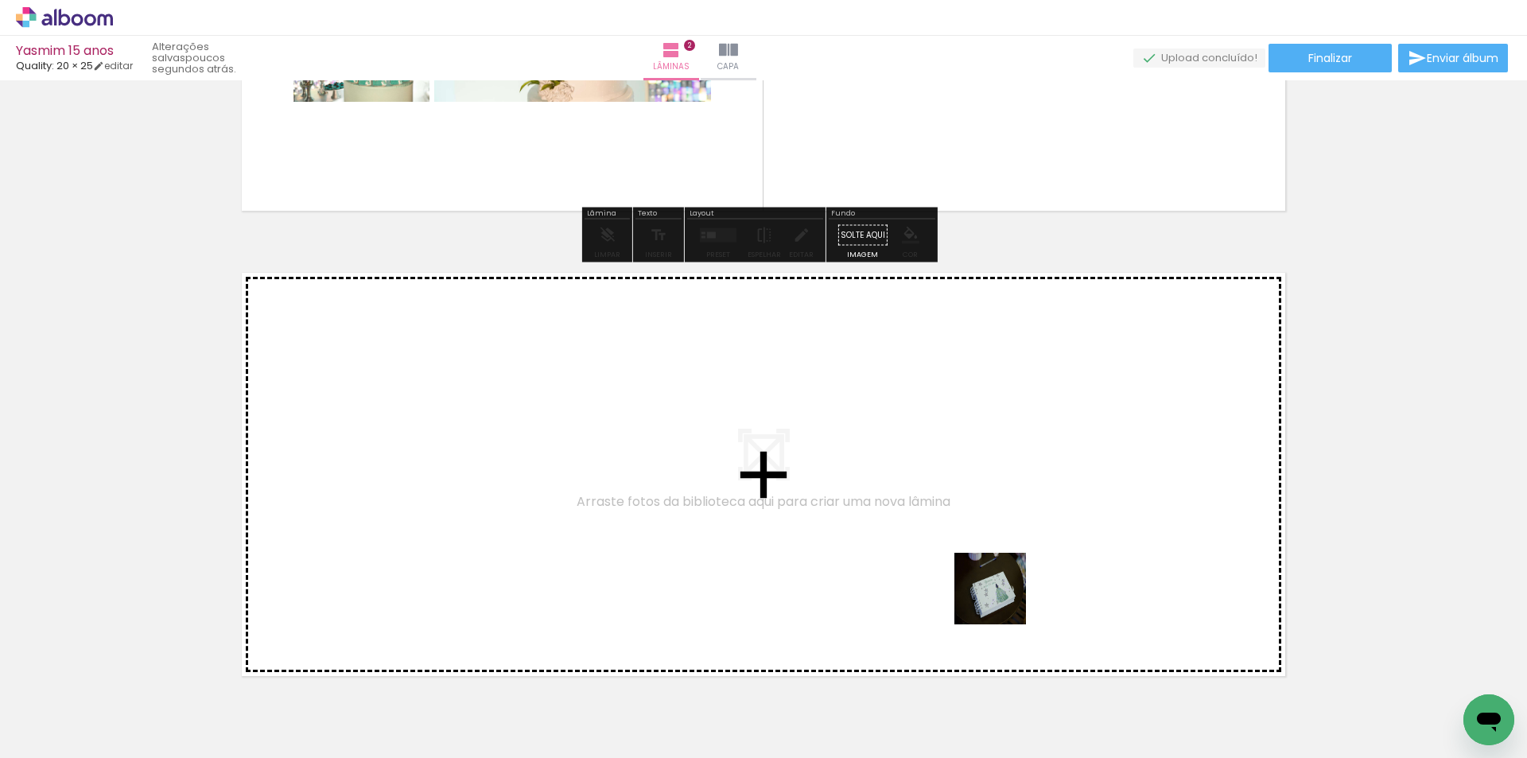
drag, startPoint x: 1090, startPoint y: 726, endPoint x: 1149, endPoint y: 712, distance: 60.6
click at [1001, 600] on quentale-workspace at bounding box center [763, 379] width 1527 height 758
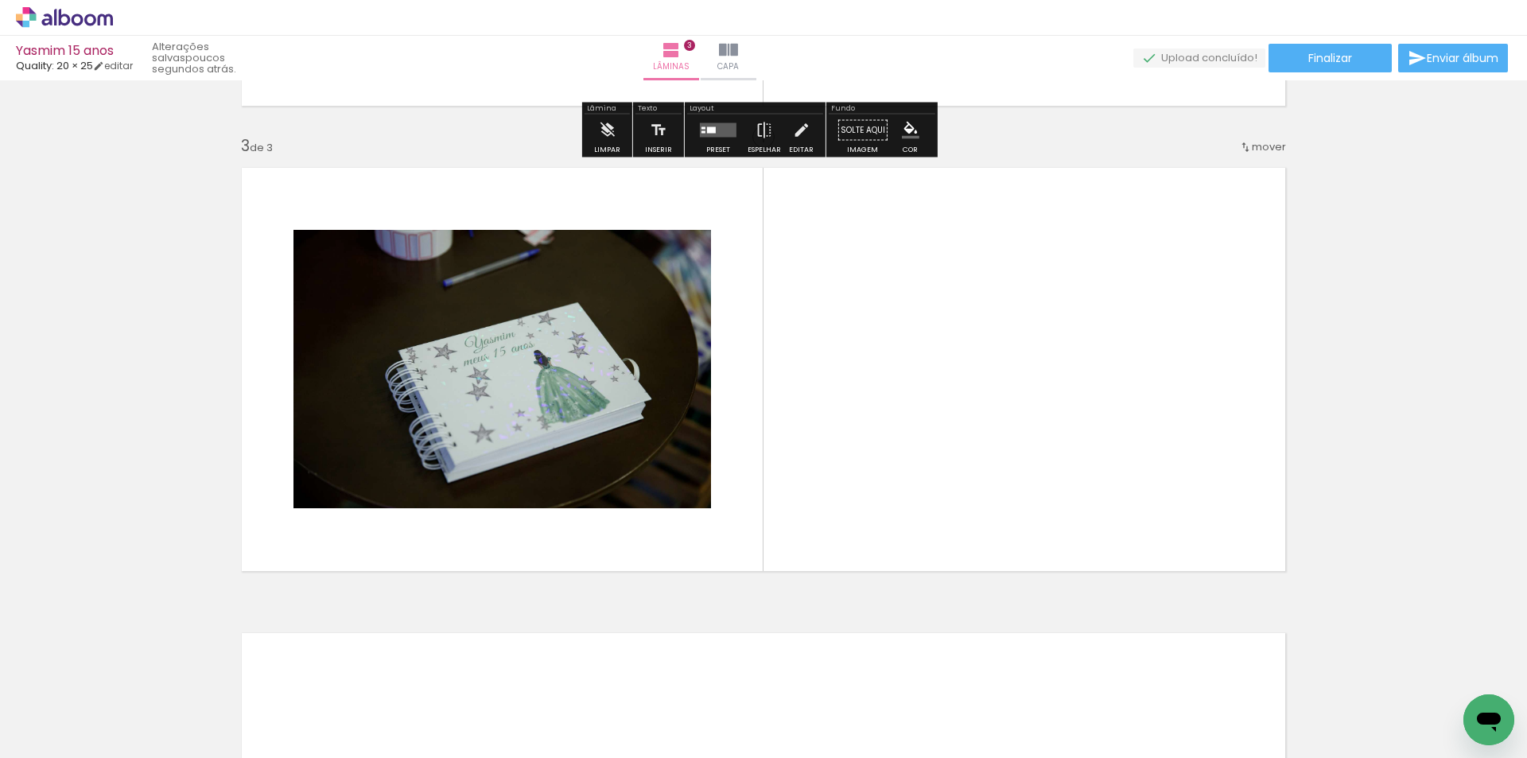
scroll to position [900, 0]
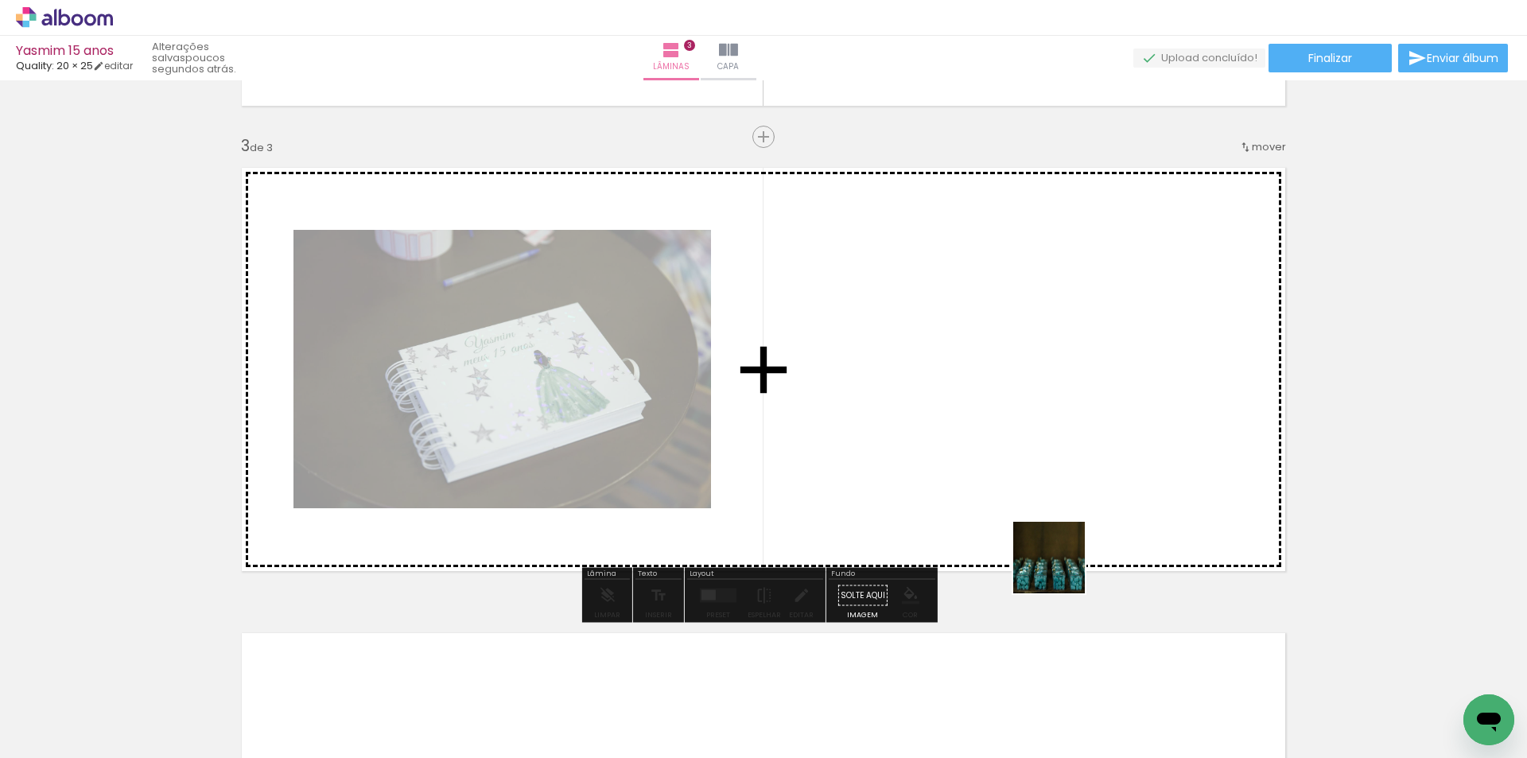
drag, startPoint x: 1160, startPoint y: 717, endPoint x: 1223, endPoint y: 690, distance: 69.1
click at [1040, 536] on quentale-workspace at bounding box center [763, 379] width 1527 height 758
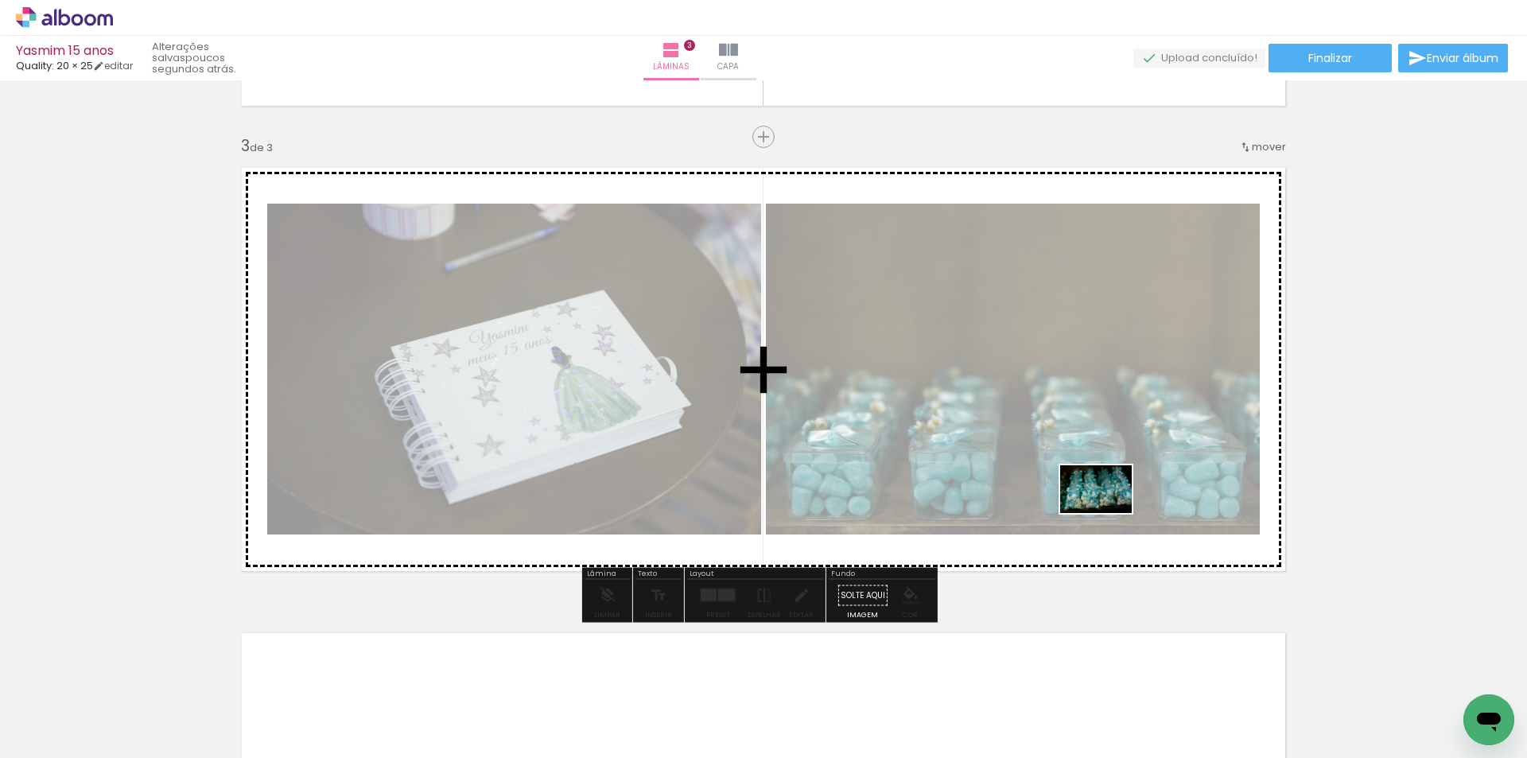
drag, startPoint x: 1269, startPoint y: 707, endPoint x: 1299, endPoint y: 705, distance: 30.3
click at [1107, 513] on quentale-workspace at bounding box center [763, 379] width 1527 height 758
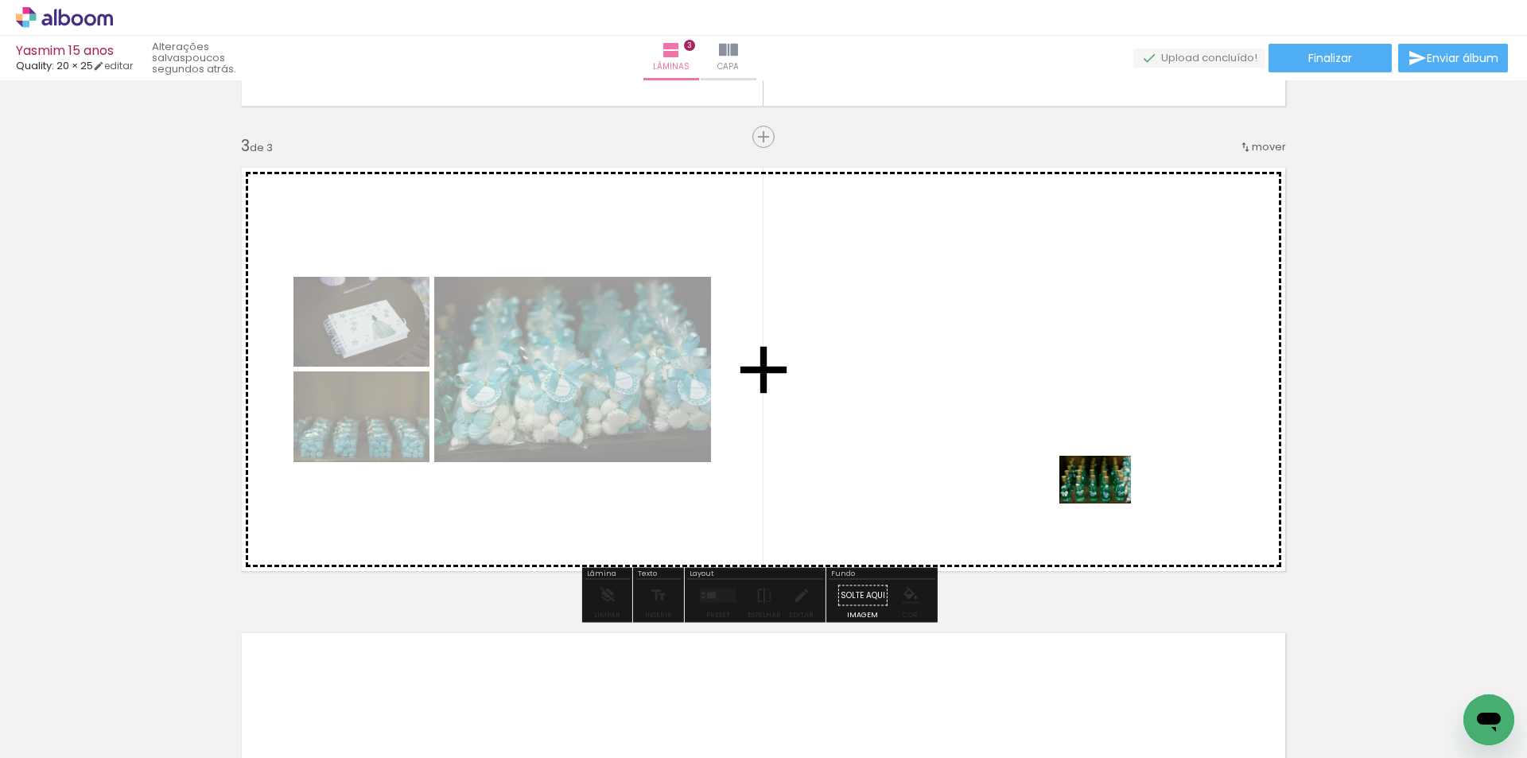
drag, startPoint x: 1357, startPoint y: 717, endPoint x: 1347, endPoint y: 667, distance: 51.8
click at [1101, 499] on quentale-workspace at bounding box center [763, 379] width 1527 height 758
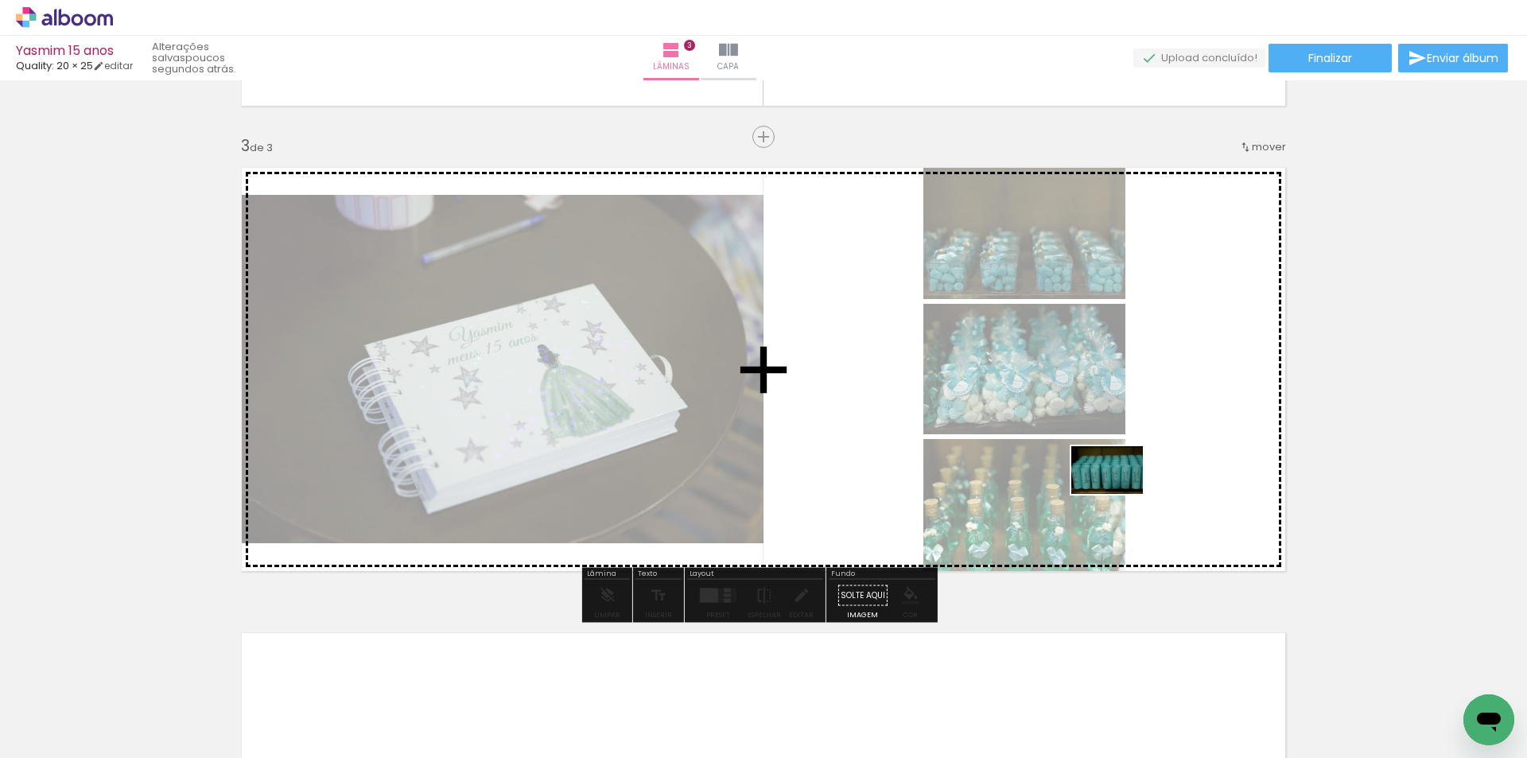
drag, startPoint x: 1438, startPoint y: 709, endPoint x: 1119, endPoint y: 494, distance: 384.5
click at [1119, 494] on quentale-workspace at bounding box center [763, 379] width 1527 height 758
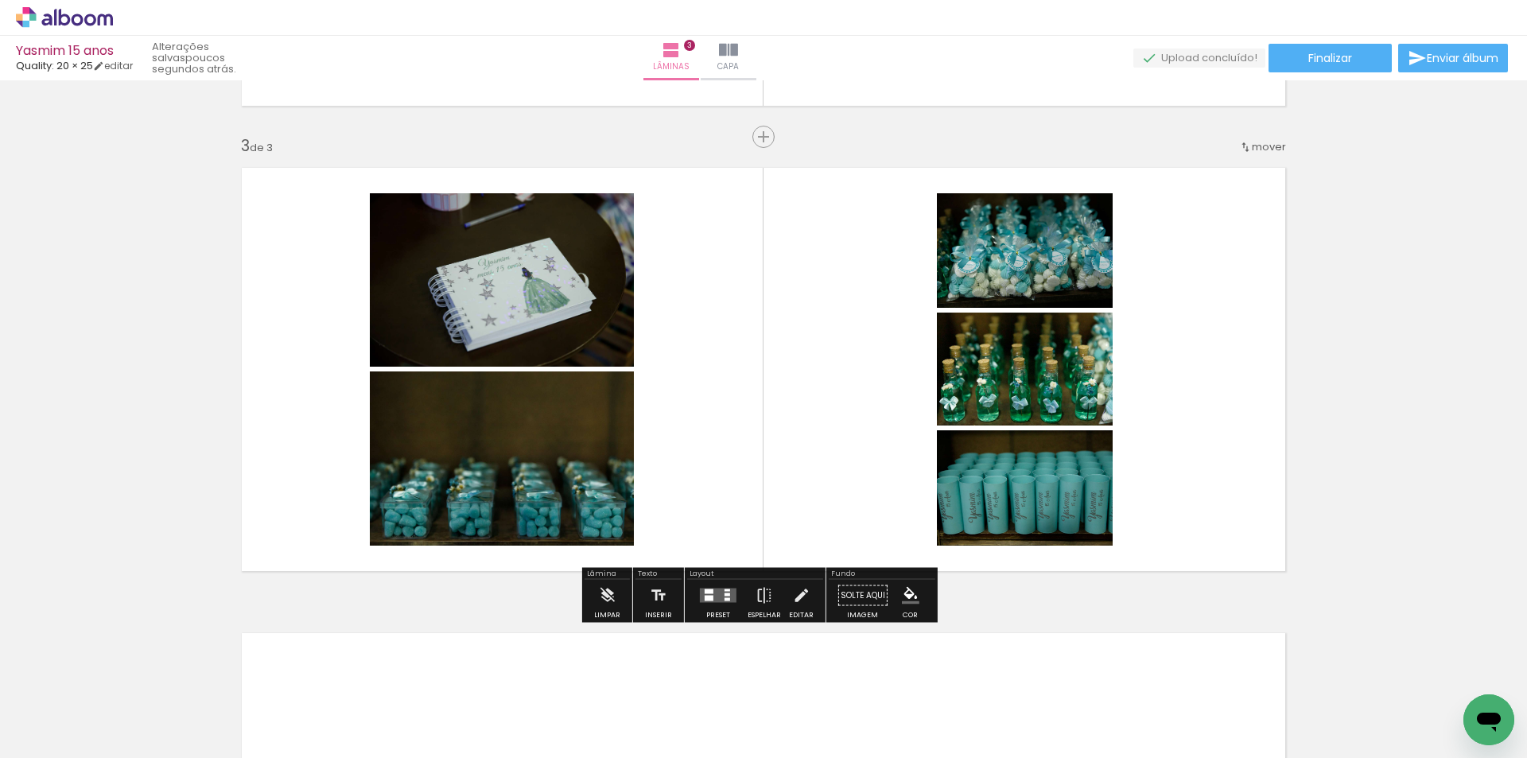
scroll to position [0, 6536]
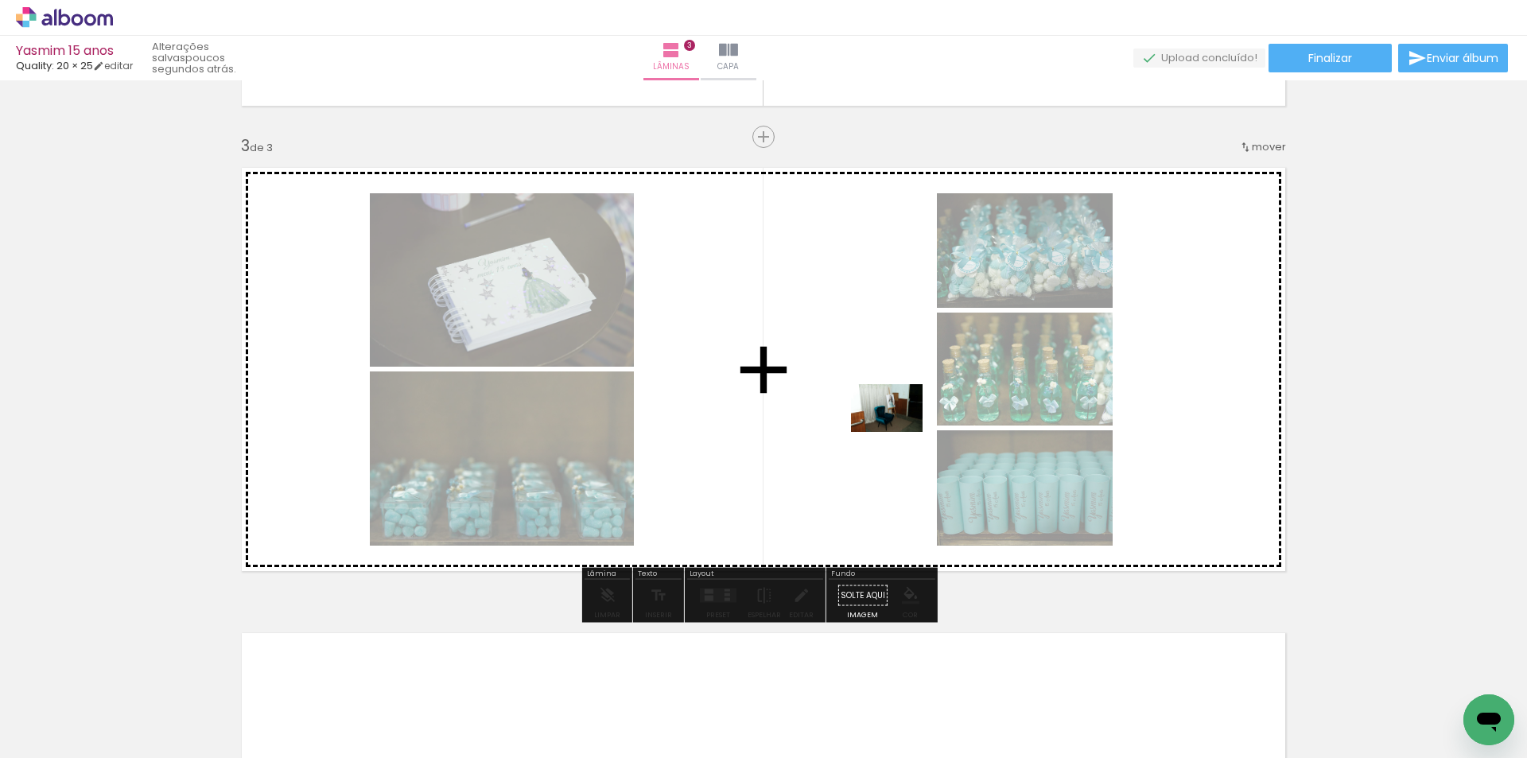
drag, startPoint x: 1203, startPoint y: 712, endPoint x: 897, endPoint y: 426, distance: 418.6
click at [897, 426] on quentale-workspace at bounding box center [763, 379] width 1527 height 758
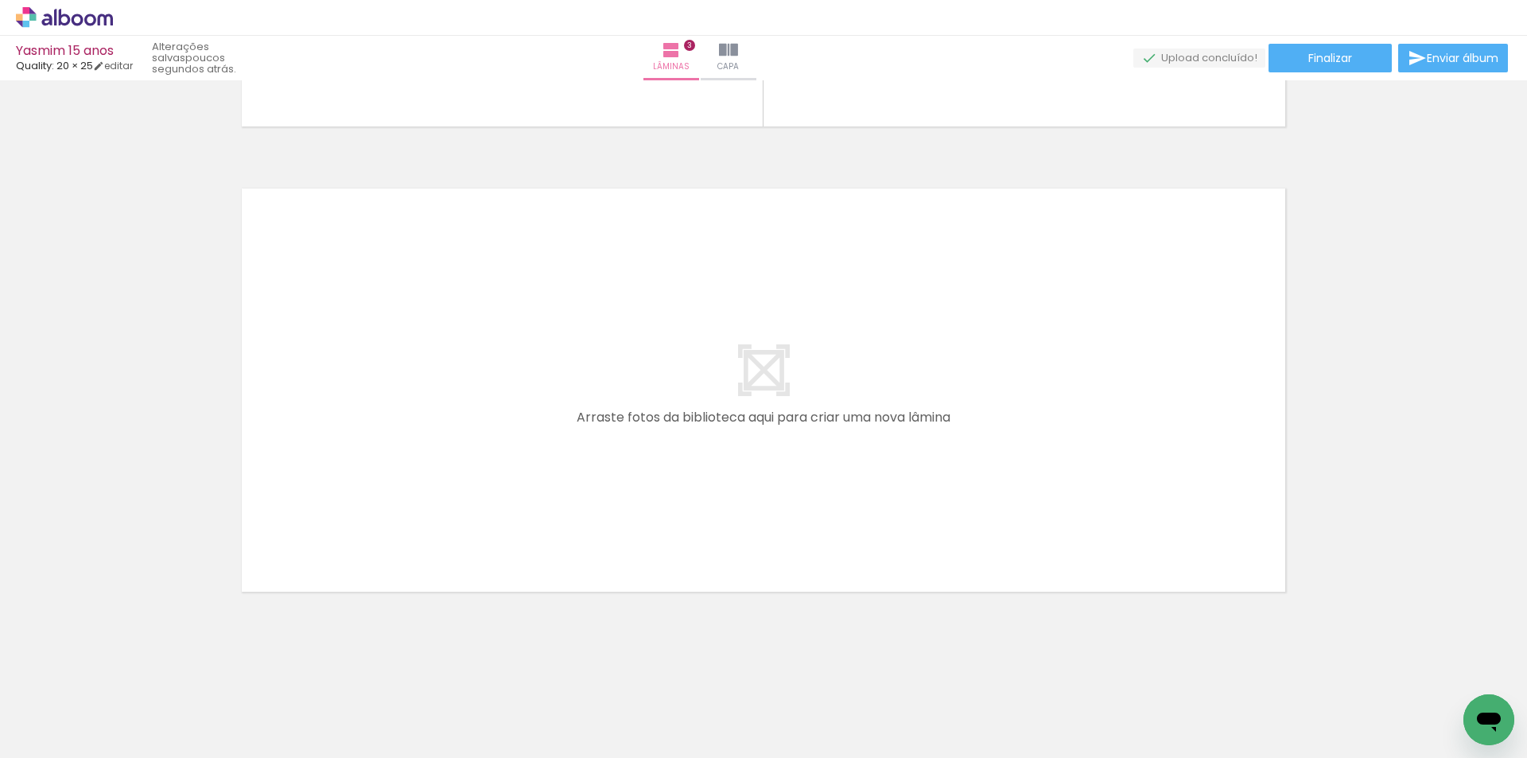
scroll to position [0, 5542]
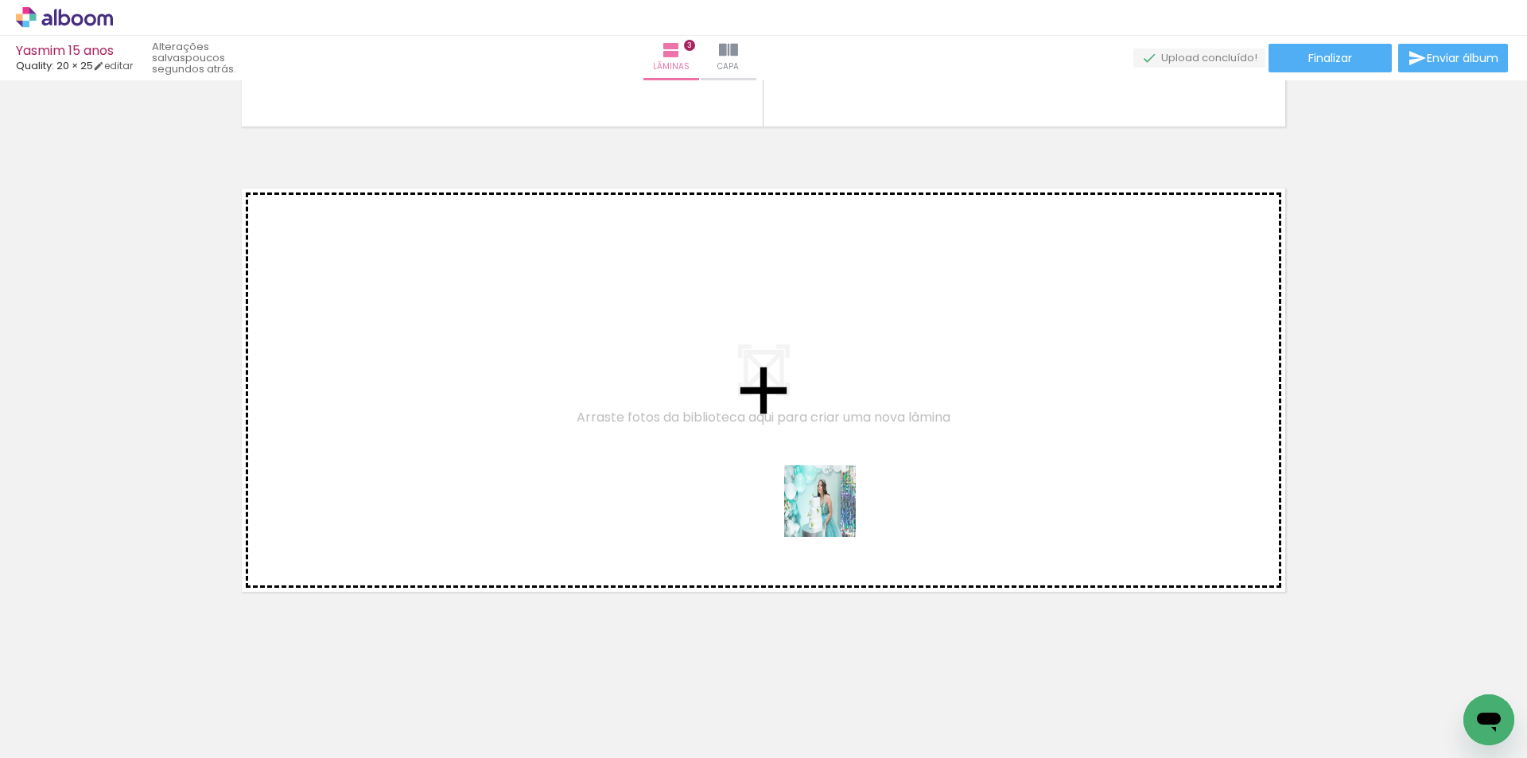
drag, startPoint x: 771, startPoint y: 705, endPoint x: 839, endPoint y: 483, distance: 232.2
click at [839, 483] on quentale-workspace at bounding box center [763, 379] width 1527 height 758
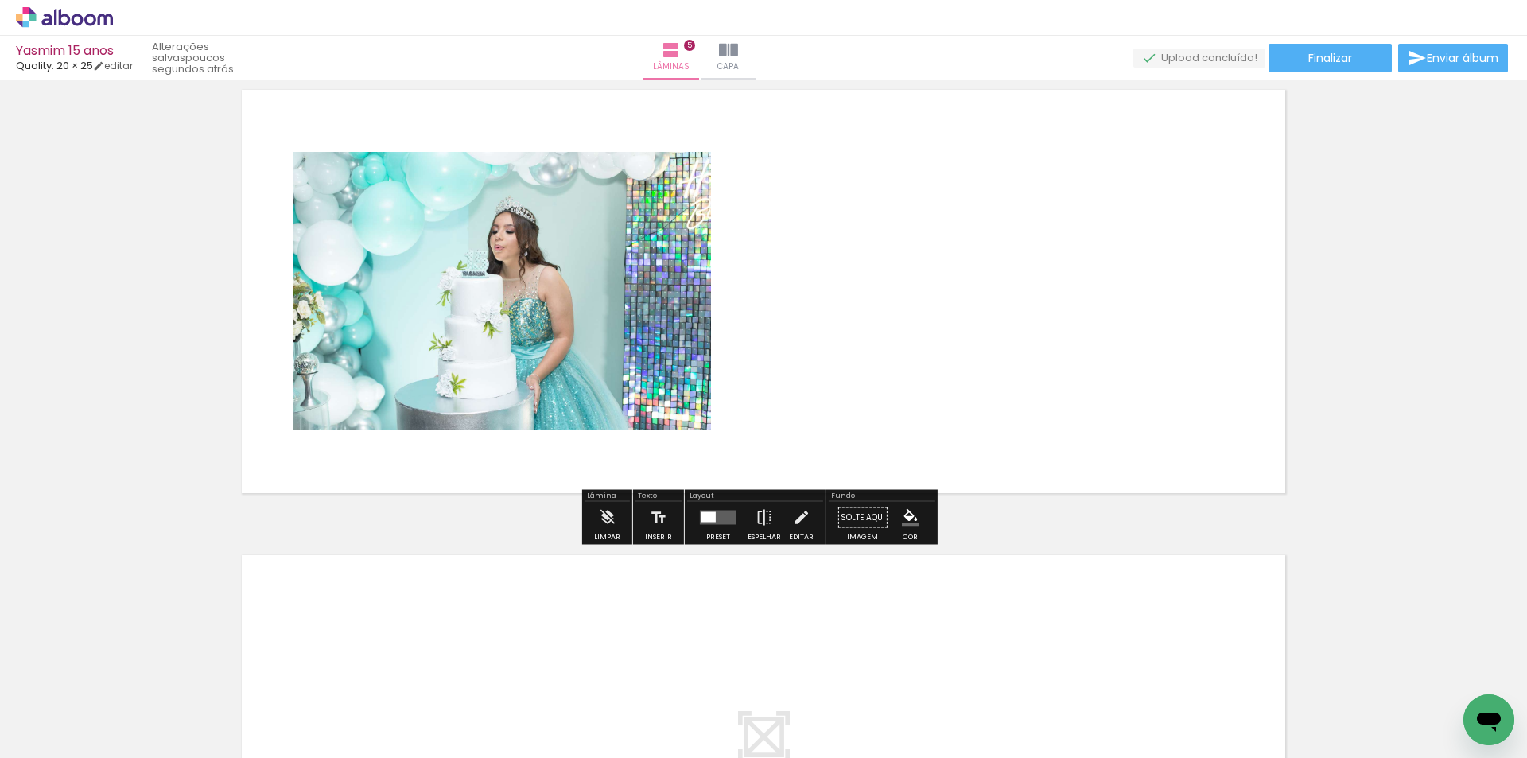
scroll to position [0, 1498]
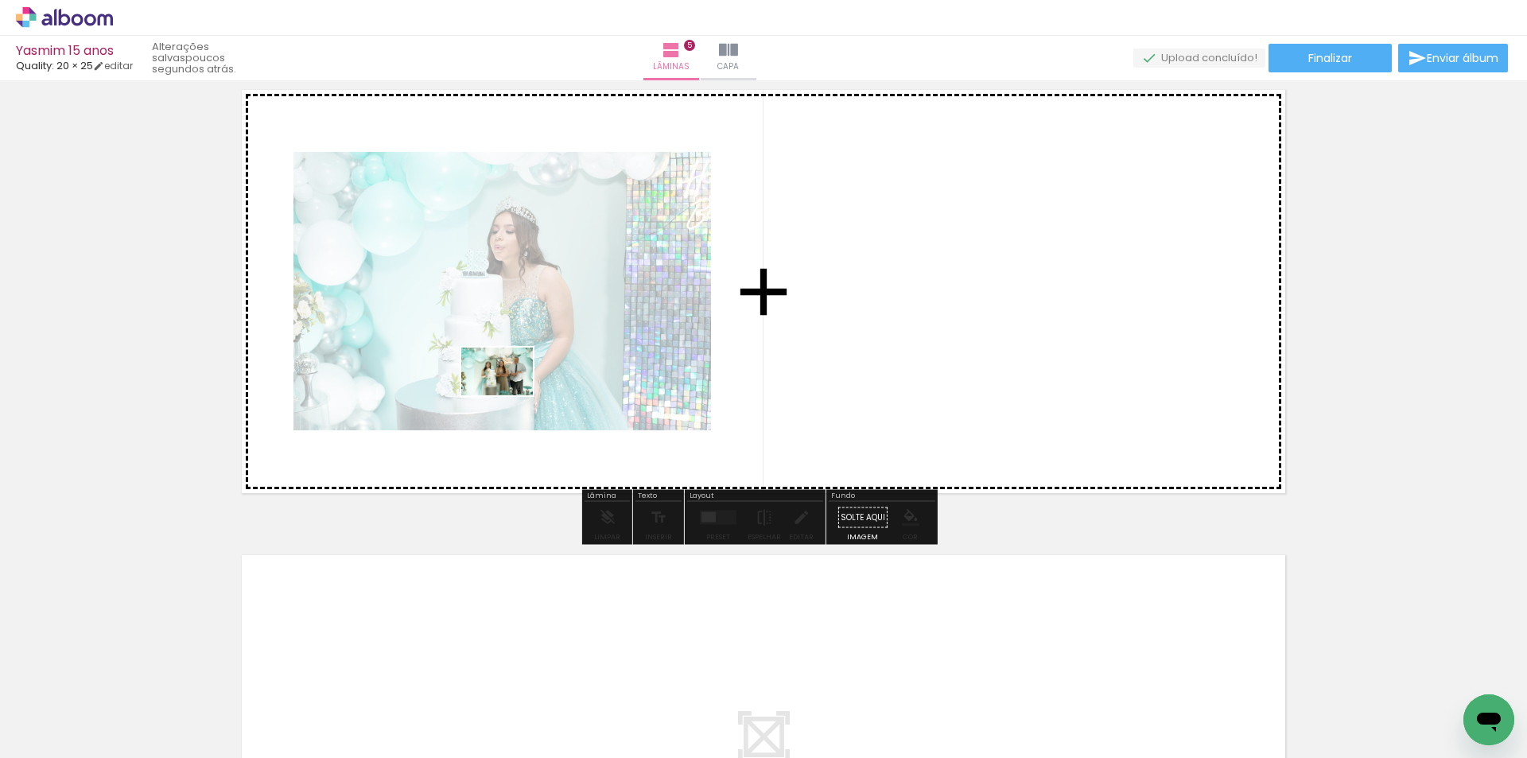
drag, startPoint x: 263, startPoint y: 715, endPoint x: 571, endPoint y: 358, distance: 471.5
click at [571, 358] on quentale-workspace at bounding box center [763, 379] width 1527 height 758
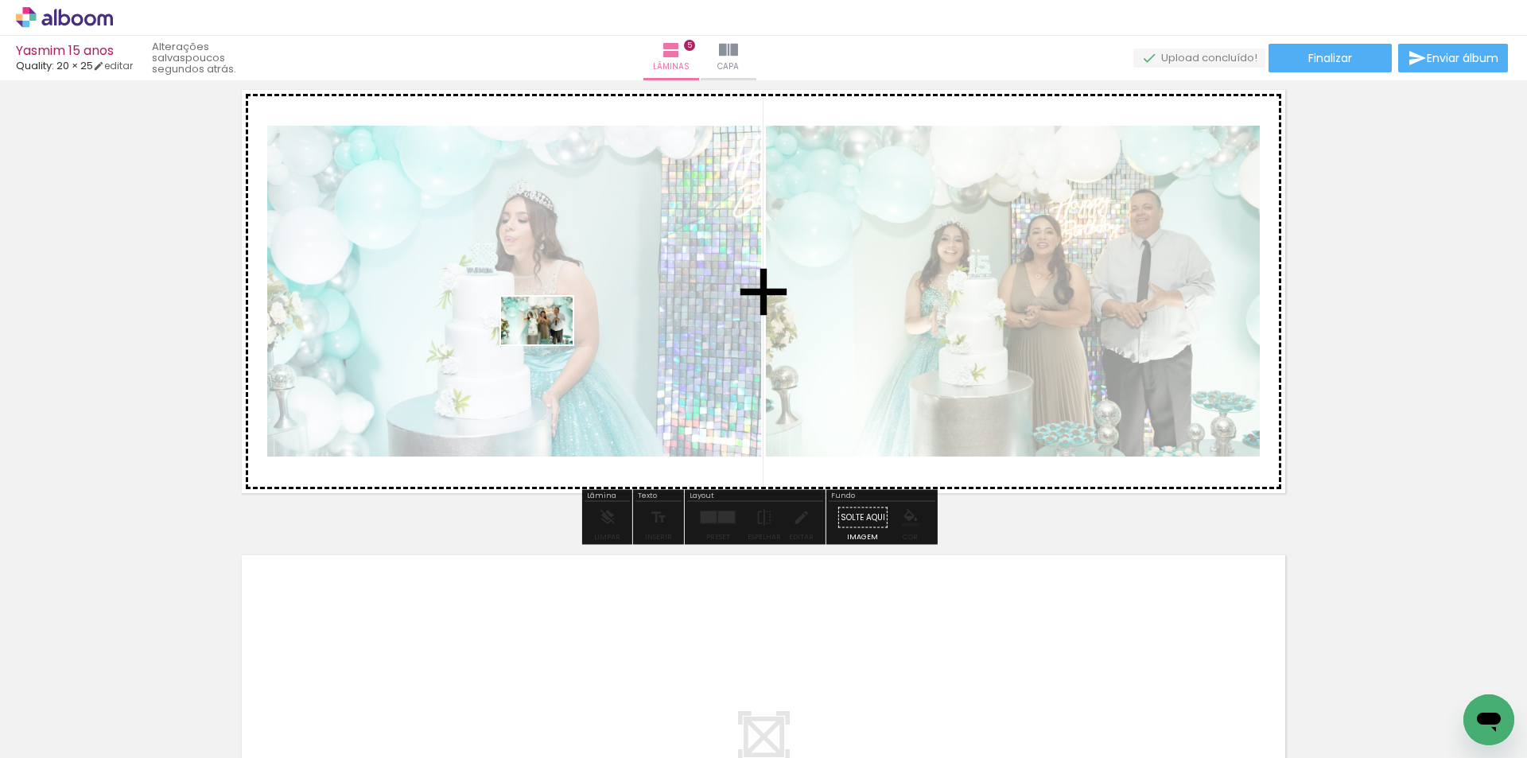
drag, startPoint x: 346, startPoint y: 720, endPoint x: 569, endPoint y: 312, distance: 464.8
click at [569, 312] on quentale-workspace at bounding box center [763, 379] width 1527 height 758
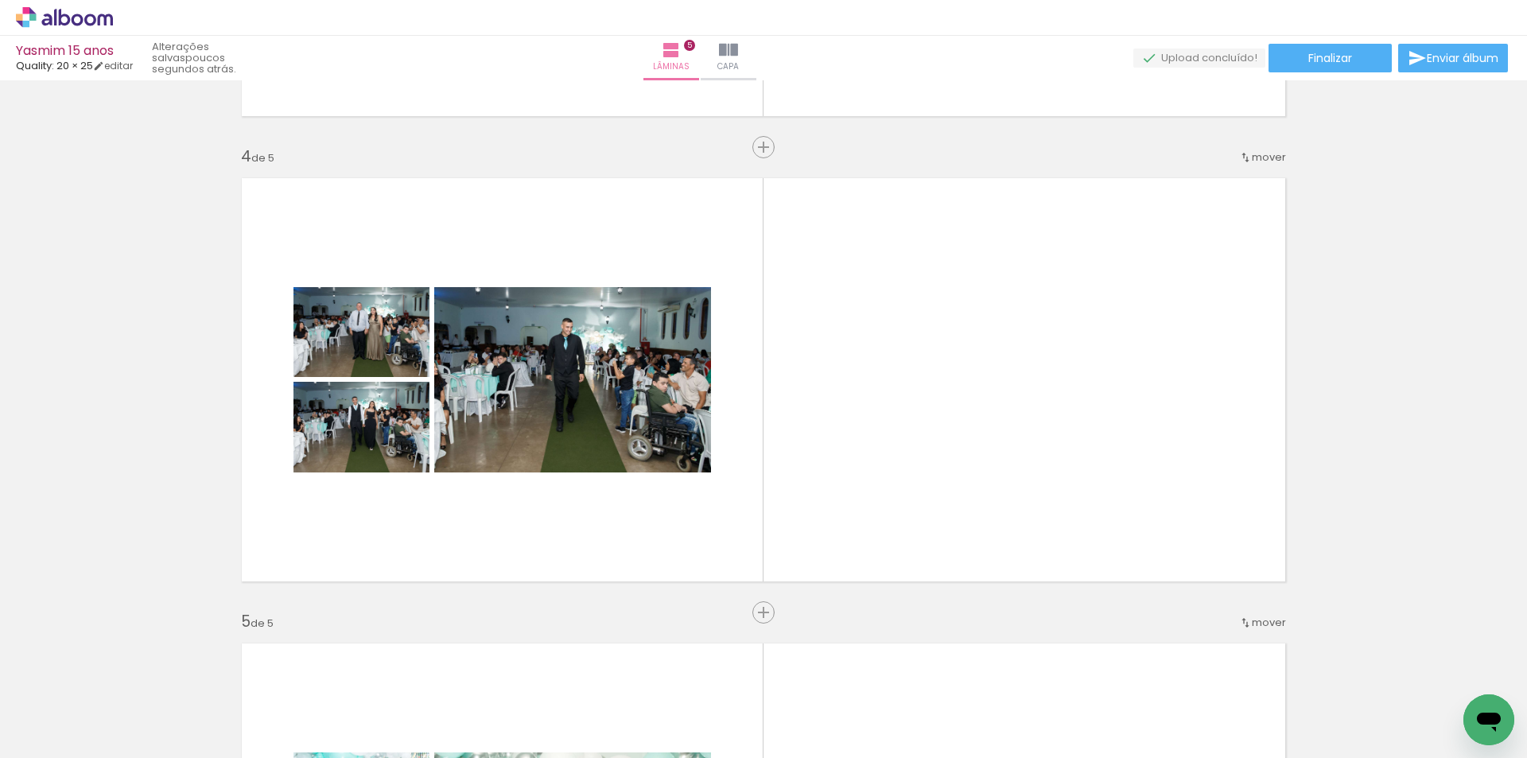
scroll to position [1352, 0]
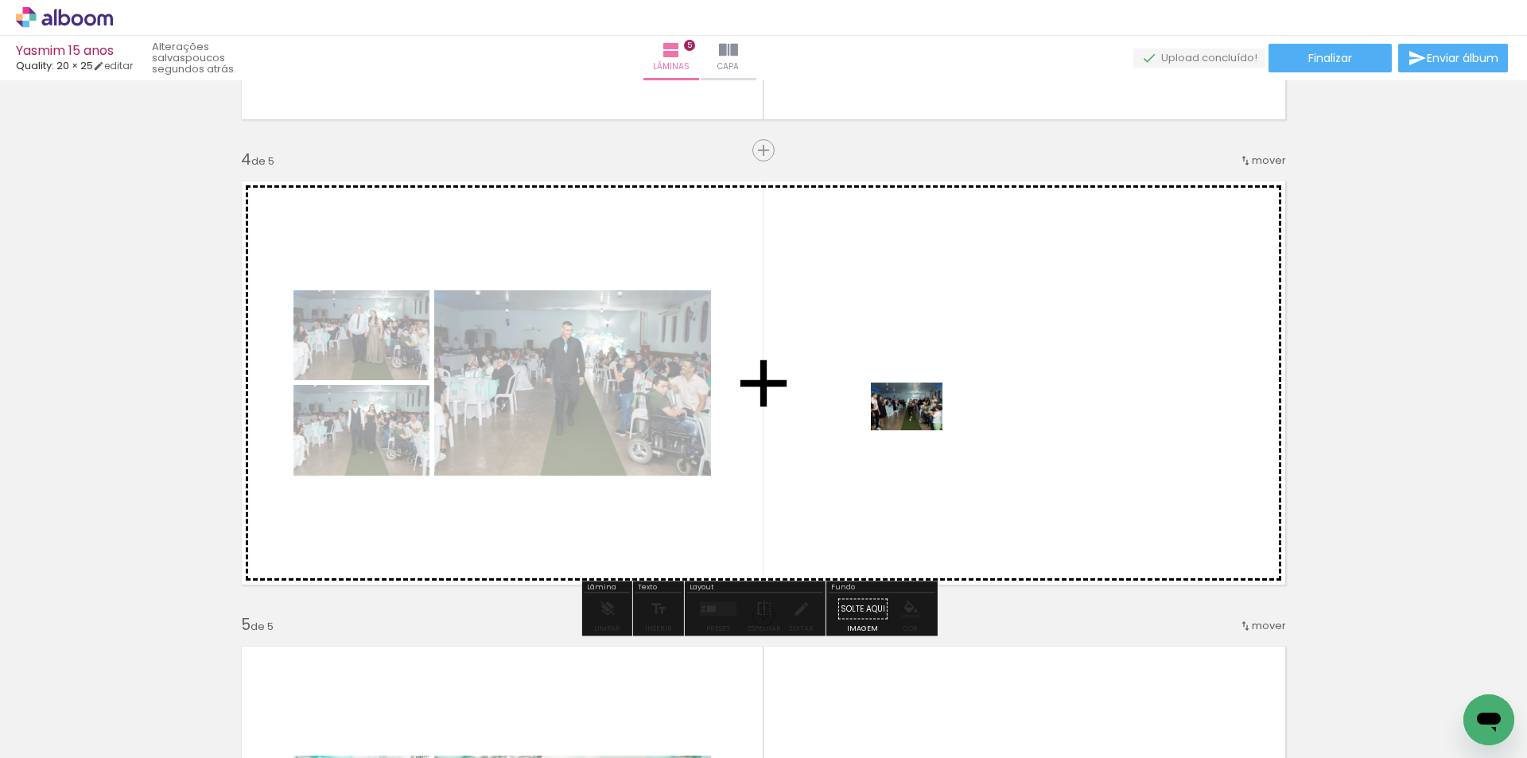
drag, startPoint x: 343, startPoint y: 713, endPoint x: 919, endPoint y: 430, distance: 641.3
click at [919, 430] on quentale-workspace at bounding box center [763, 379] width 1527 height 758
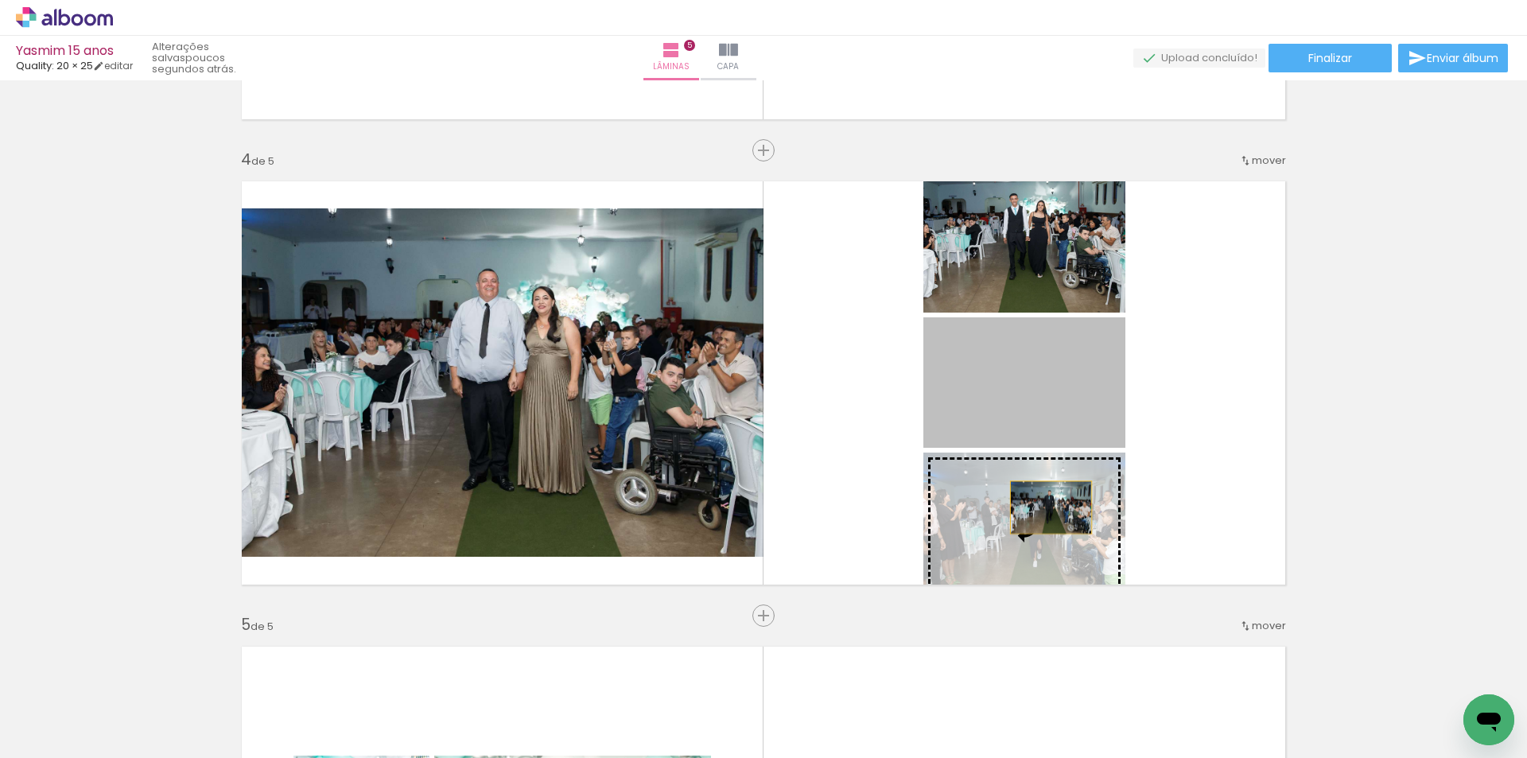
drag, startPoint x: 1051, startPoint y: 394, endPoint x: 1041, endPoint y: 530, distance: 136.4
click at [0, 0] on slot at bounding box center [0, 0] width 0 height 0
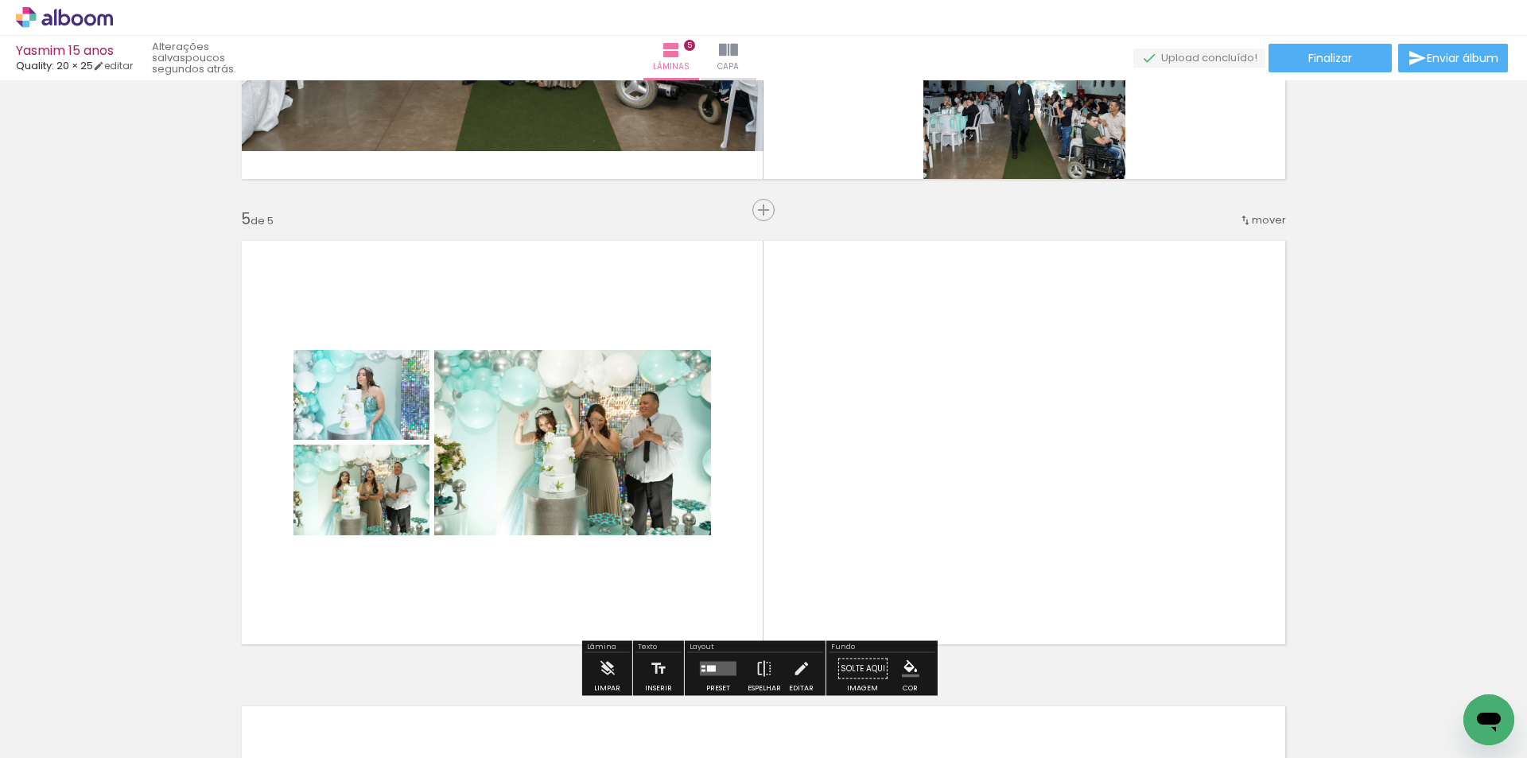
scroll to position [1670, 0]
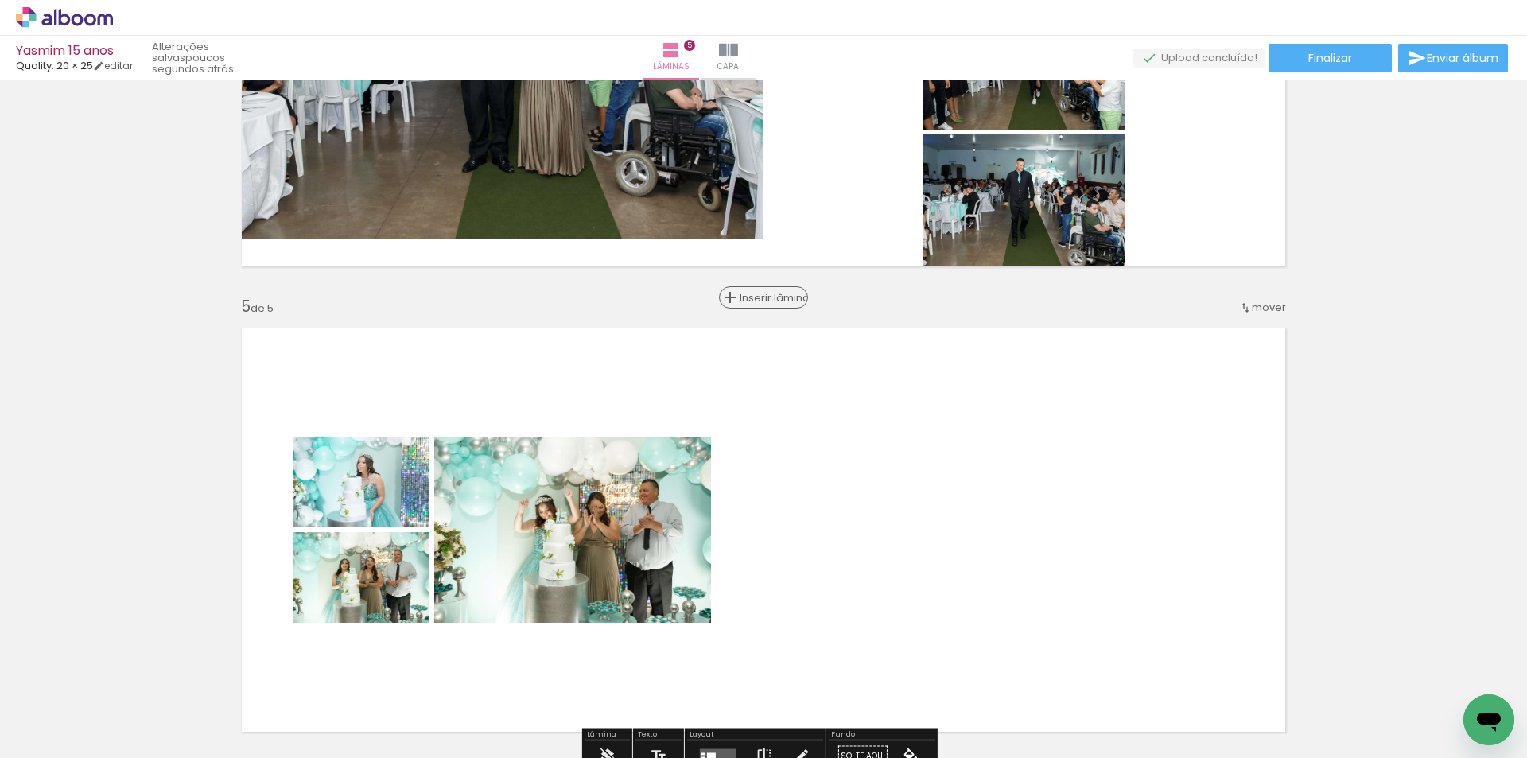
click at [759, 296] on span "Inserir lâmina" at bounding box center [771, 298] width 62 height 10
